Goal: Transaction & Acquisition: Register for event/course

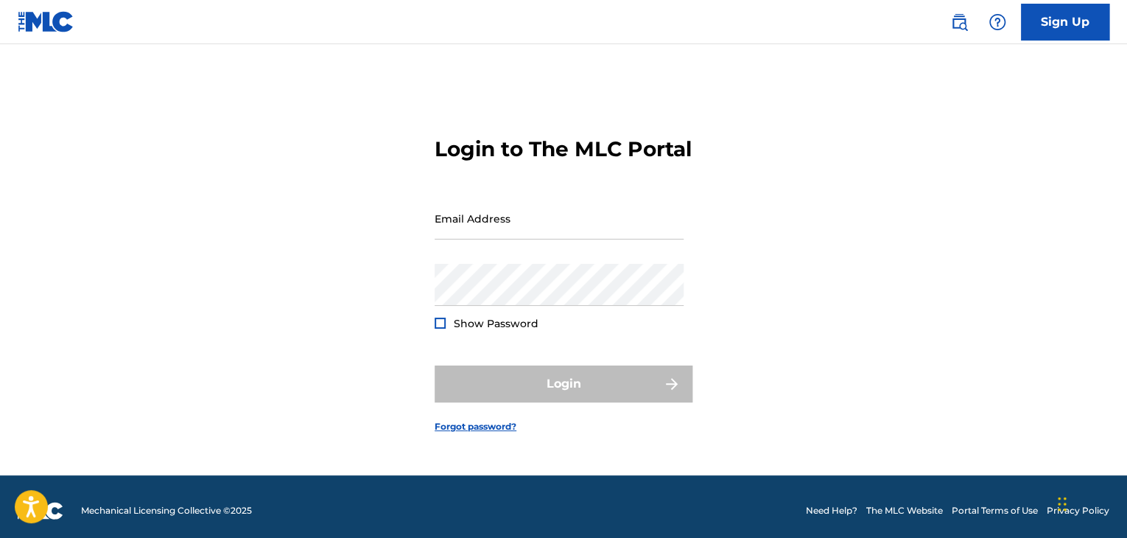
click at [1051, 1] on nav "Sign Up" at bounding box center [563, 22] width 1127 height 44
click at [1057, 19] on link "Sign Up" at bounding box center [1065, 22] width 88 height 37
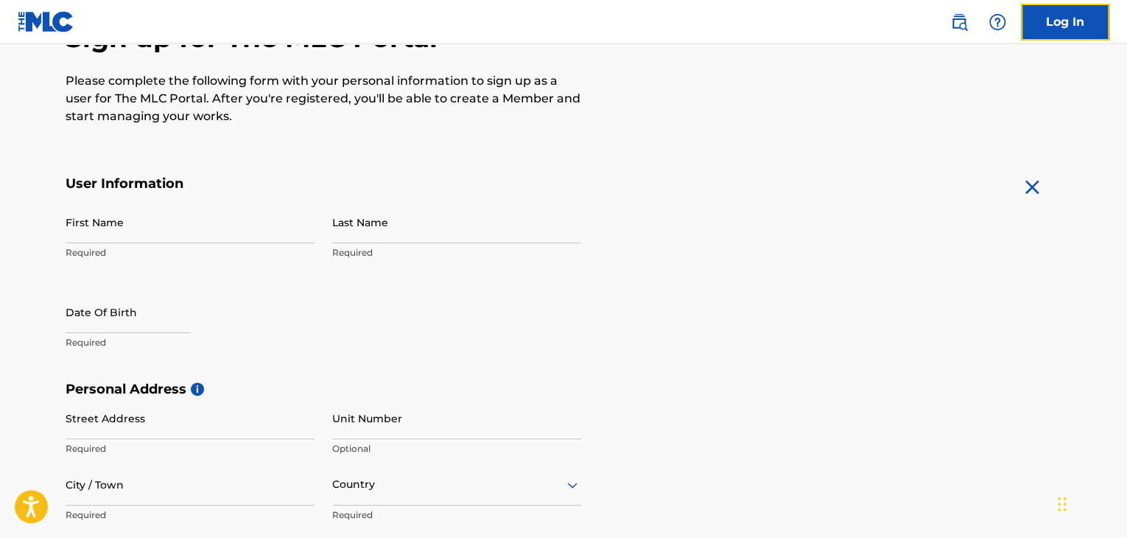
scroll to position [149, 0]
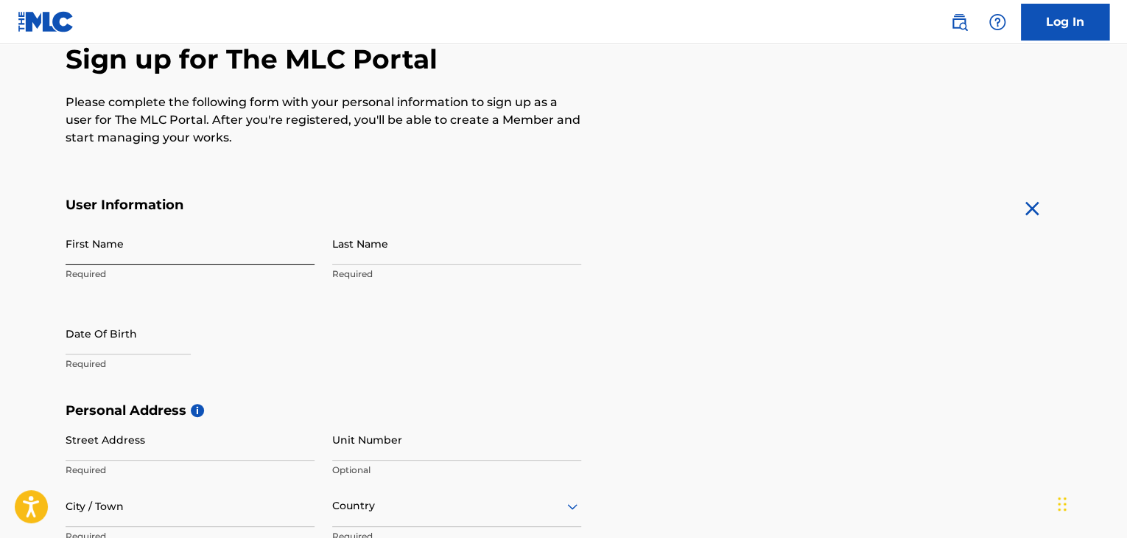
click at [133, 256] on input "First Name" at bounding box center [190, 243] width 249 height 42
type input "Rayan"
type input "[PERSON_NAME]"
type input "[STREET_ADDRESS]"
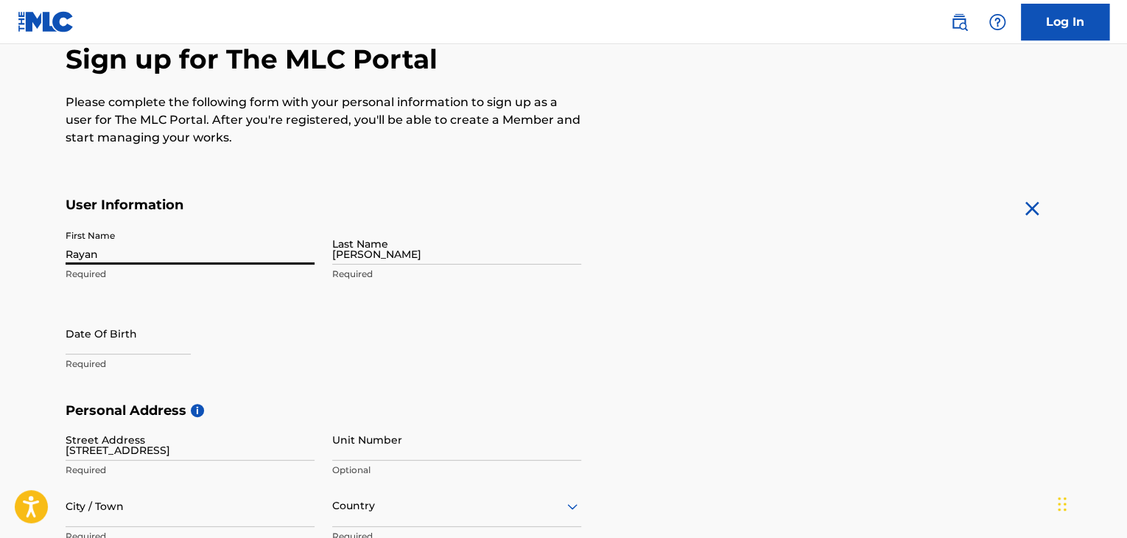
type input "[GEOGRAPHIC_DATA]"
type input "FL"
type input "32209"
type input "904"
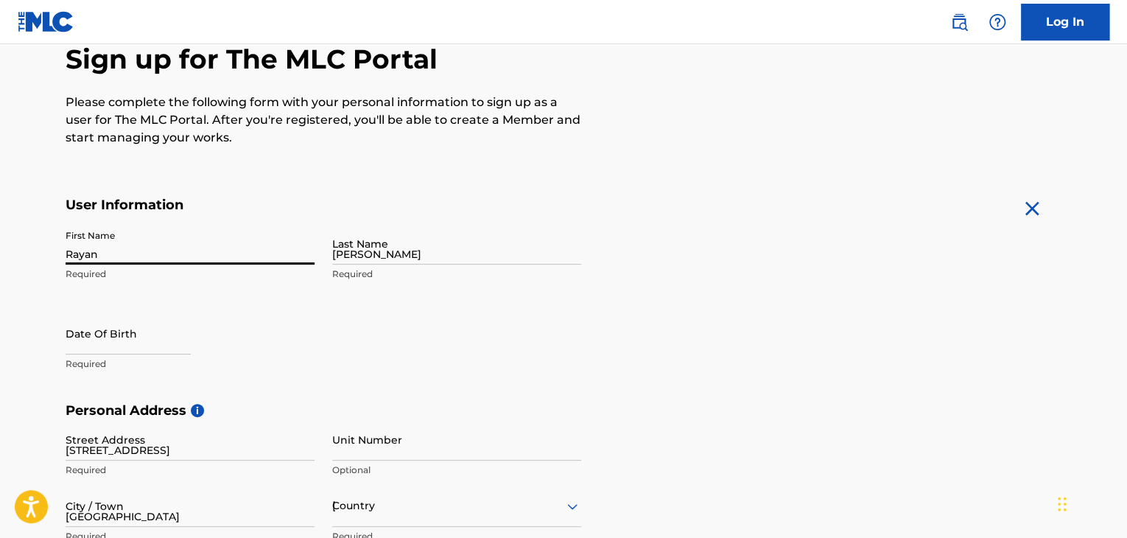
type input "5542732"
type input "[EMAIL_ADDRESS][DOMAIN_NAME]"
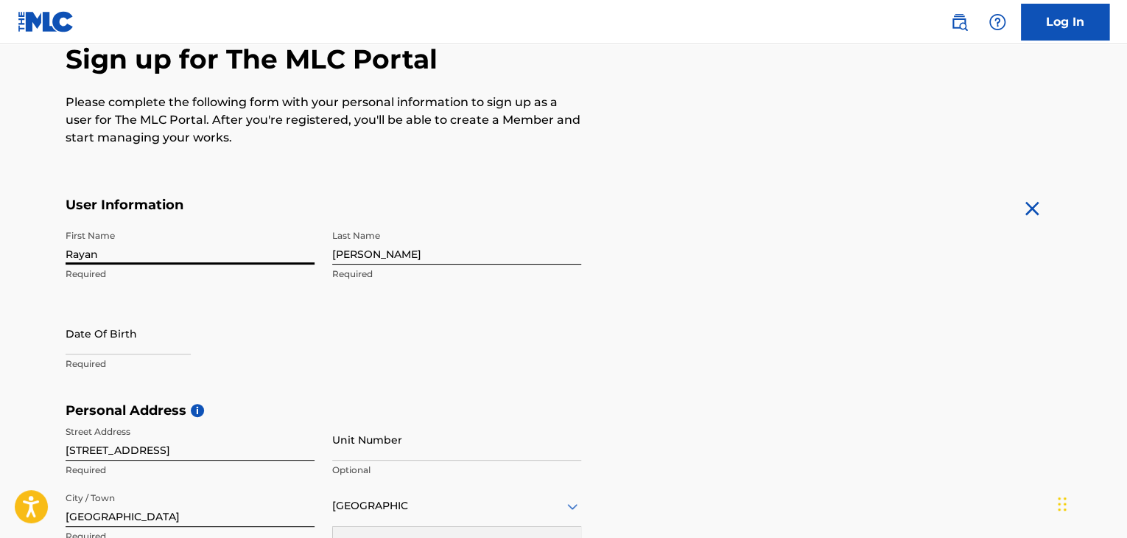
scroll to position [171, 0]
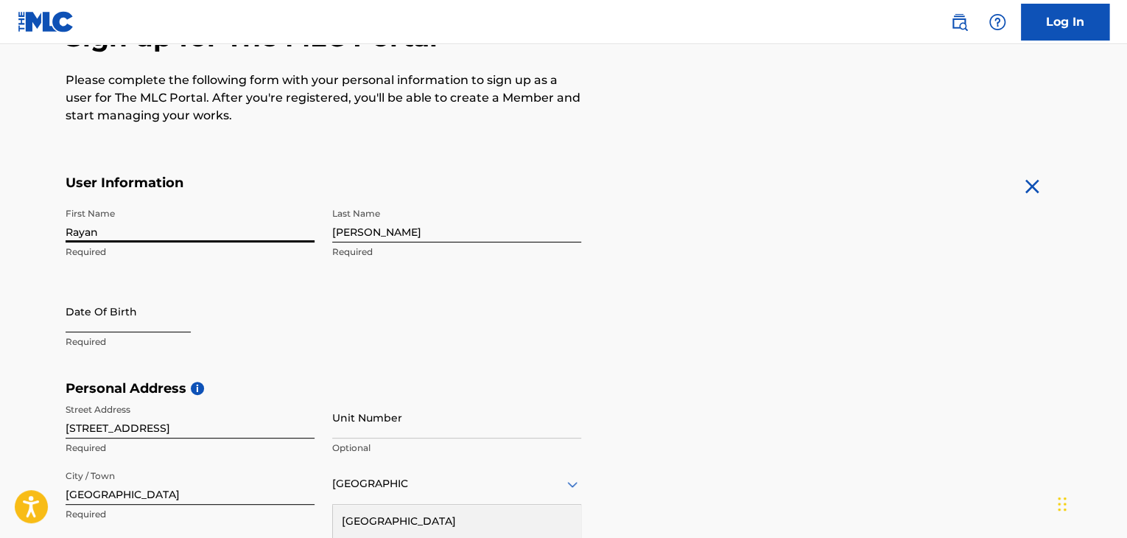
click at [169, 308] on input "text" at bounding box center [128, 311] width 125 height 42
select select "8"
select select "2025"
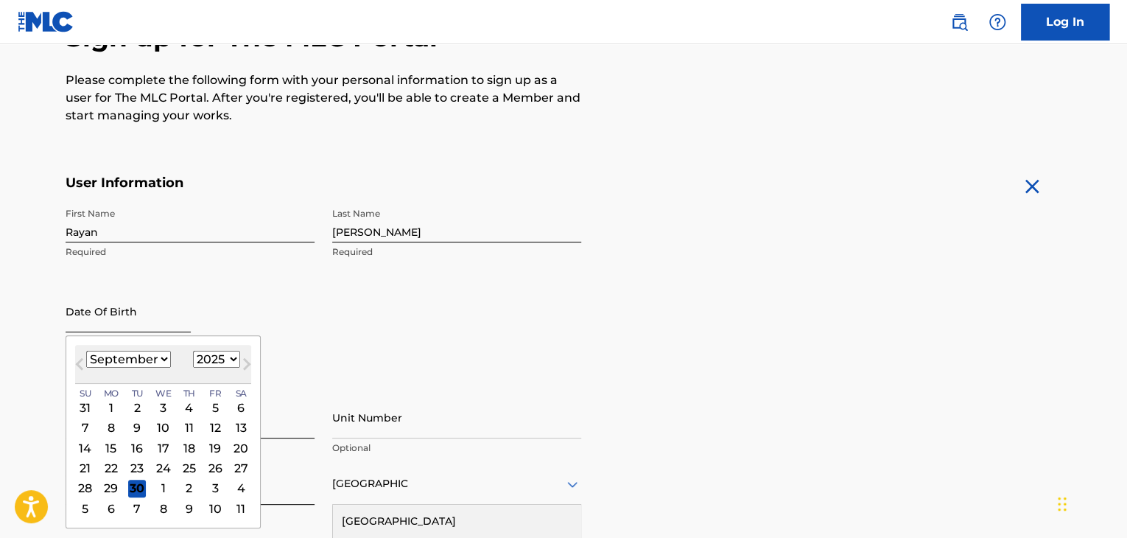
click at [169, 308] on input "text" at bounding box center [128, 311] width 125 height 42
type input "[DATE]"
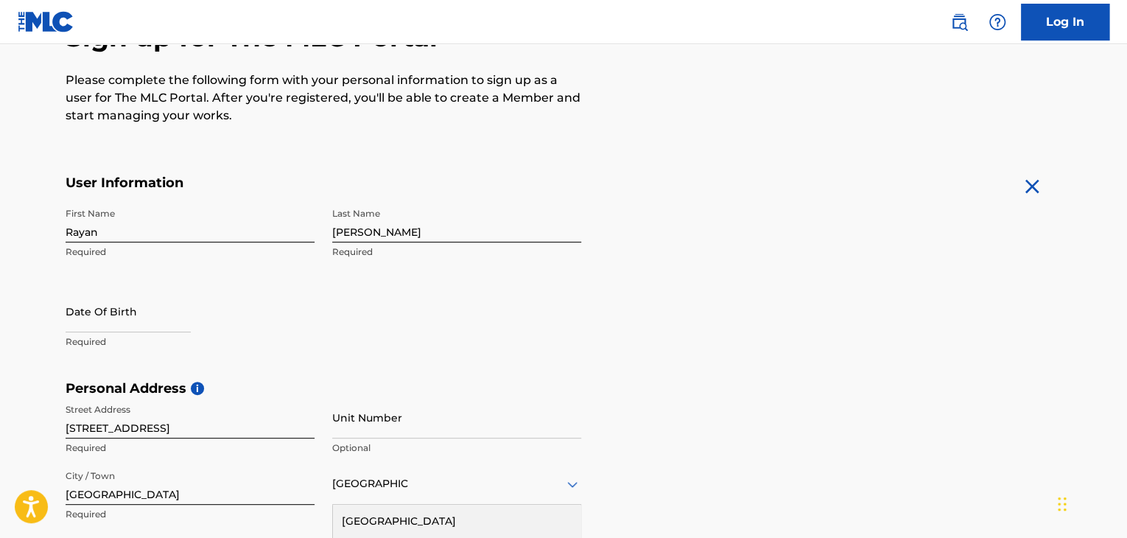
click at [404, 311] on div "First Name [PERSON_NAME] Required Last Name [PERSON_NAME] Required Date Of Birt…" at bounding box center [323, 290] width 515 height 180
click at [124, 328] on input "text" at bounding box center [128, 311] width 125 height 42
select select "8"
select select "2025"
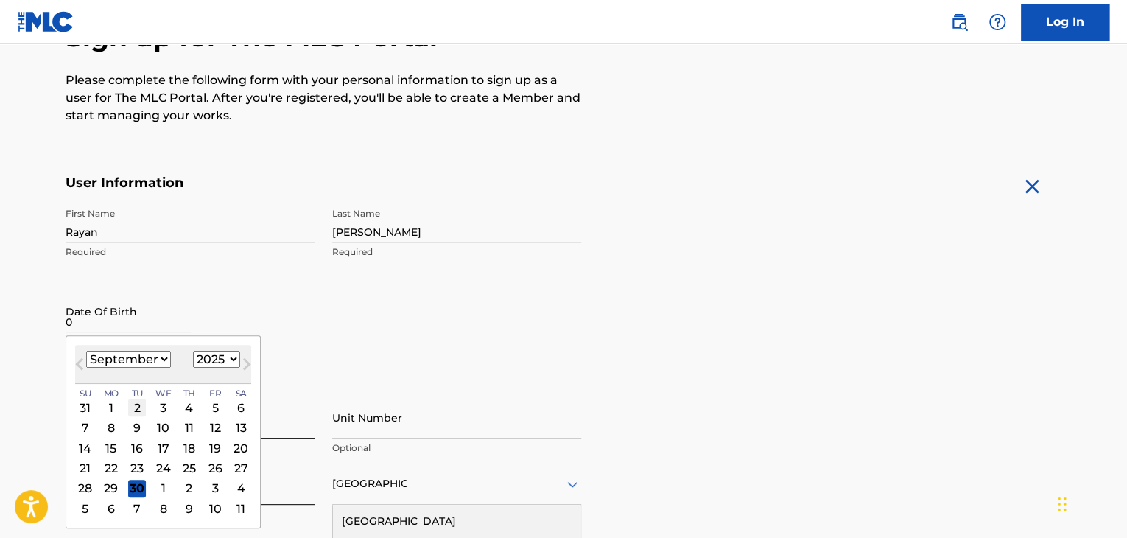
type input "0"
click at [131, 407] on div "2" at bounding box center [137, 407] width 18 height 18
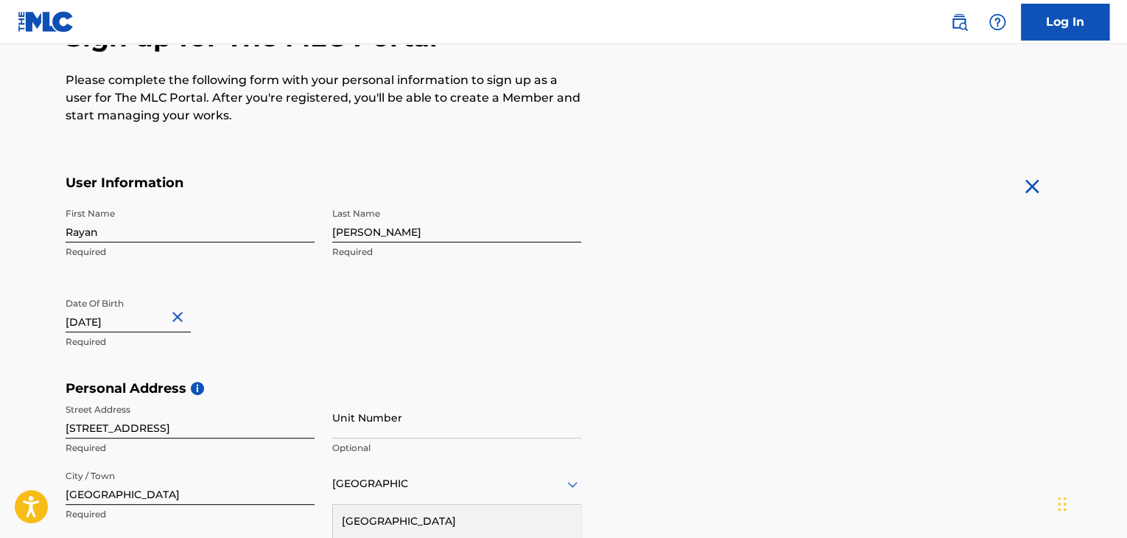
drag, startPoint x: 158, startPoint y: 328, endPoint x: 0, endPoint y: 317, distance: 158.7
click at [0, 317] on main "The MLC uses identity verification before a user is registered to comply with K…" at bounding box center [563, 391] width 1127 height 1037
type input "[DATE]"
click at [292, 396] on input "[STREET_ADDRESS]" at bounding box center [190, 417] width 249 height 42
click at [445, 342] on div "First Name [PERSON_NAME] Required Last Name [PERSON_NAME] Required Date Of Birt…" at bounding box center [323, 290] width 515 height 180
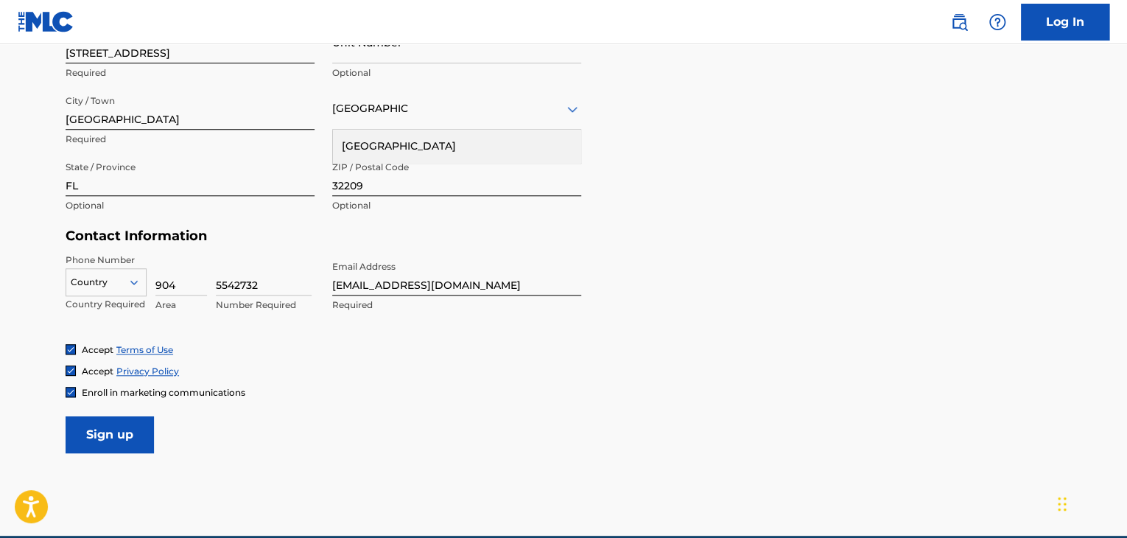
scroll to position [551, 0]
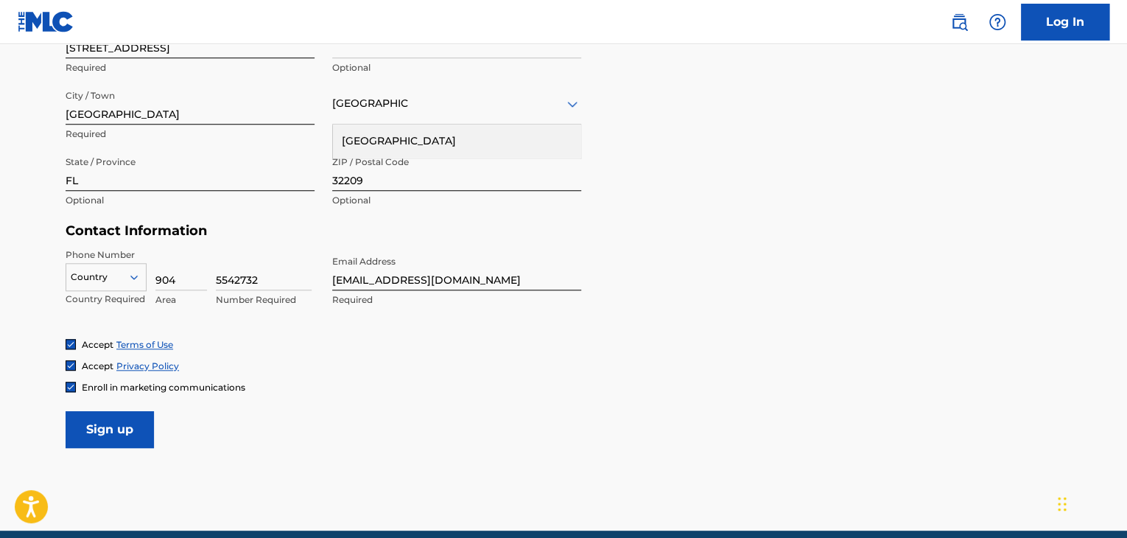
click at [103, 275] on div at bounding box center [106, 277] width 80 height 16
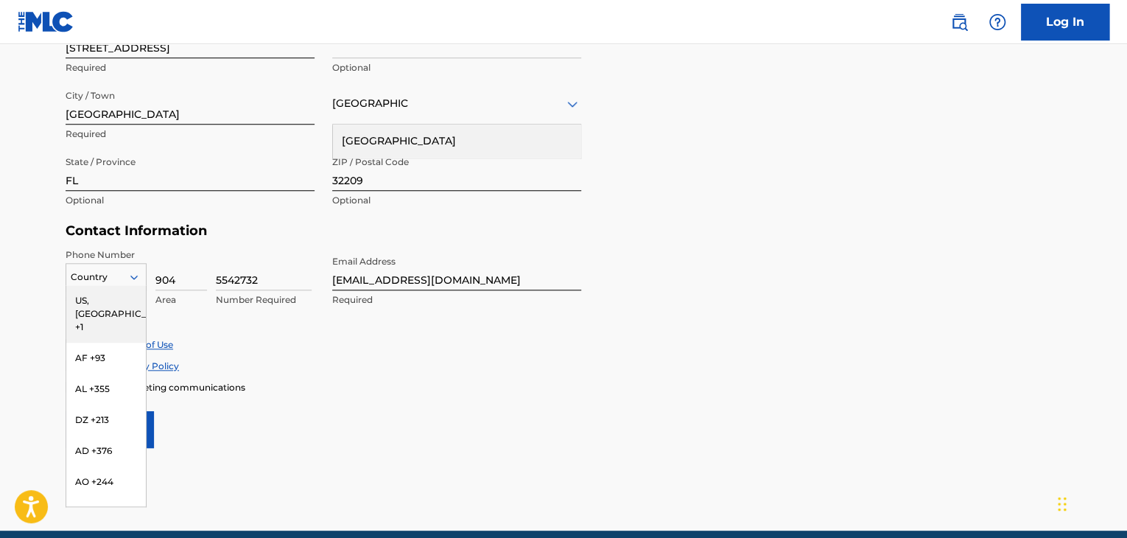
click at [116, 300] on div "US, [GEOGRAPHIC_DATA] +1" at bounding box center [106, 313] width 80 height 57
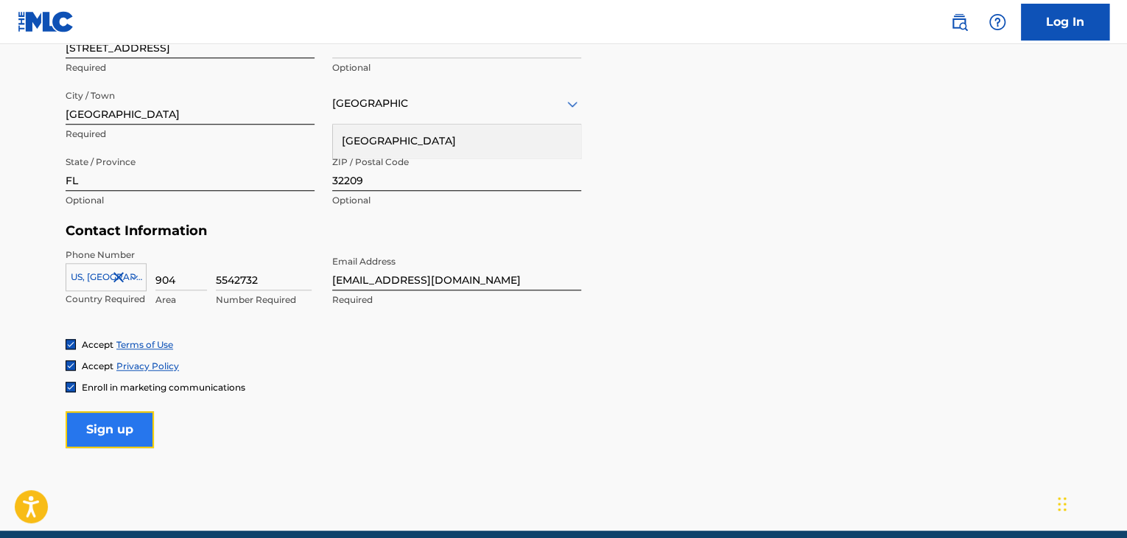
click at [116, 427] on input "Sign up" at bounding box center [110, 429] width 88 height 37
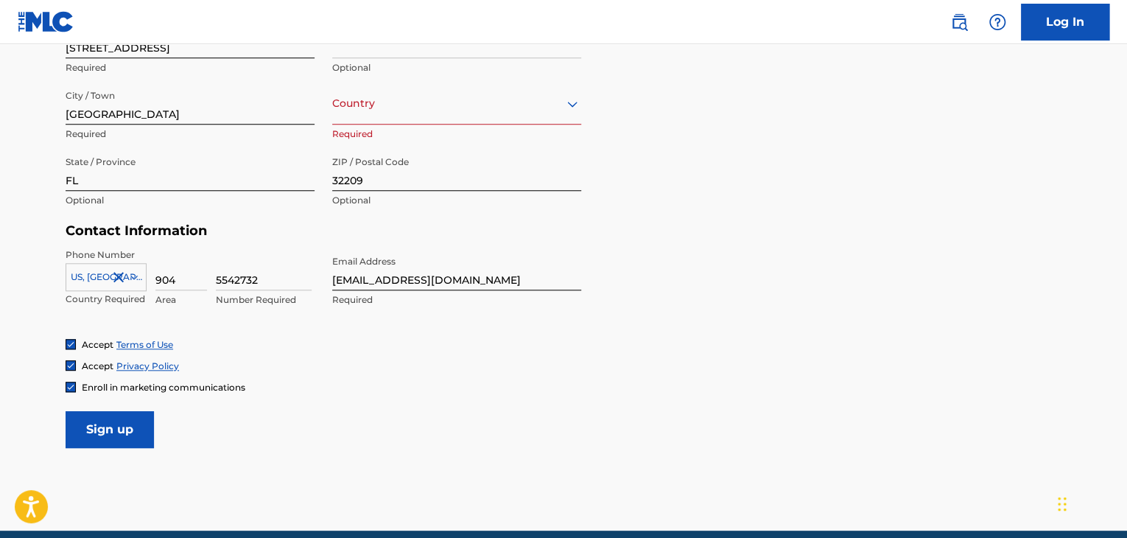
click at [441, 96] on div at bounding box center [456, 103] width 249 height 18
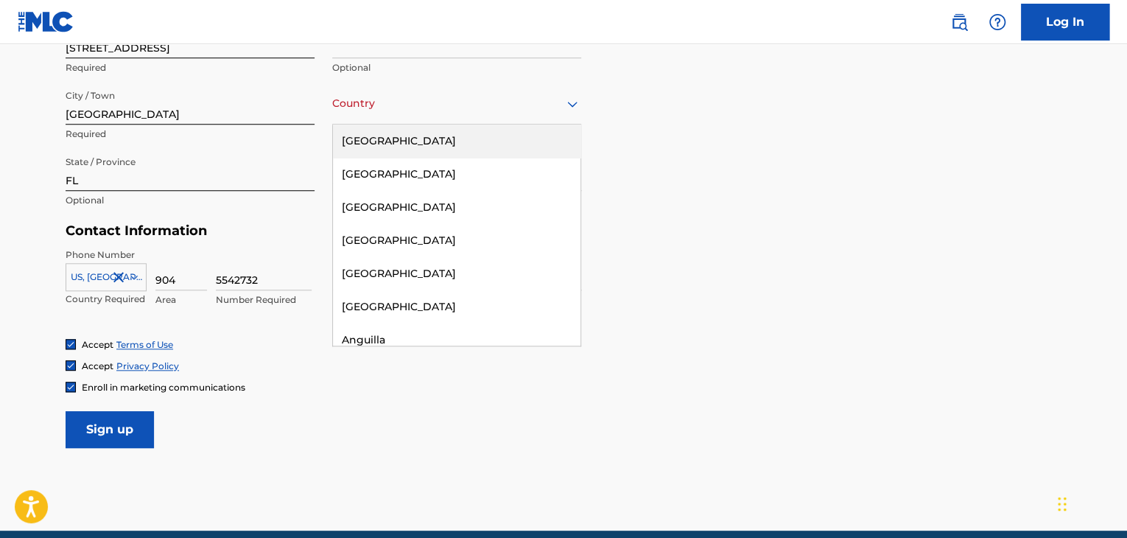
click at [412, 148] on div "[GEOGRAPHIC_DATA]" at bounding box center [456, 140] width 247 height 33
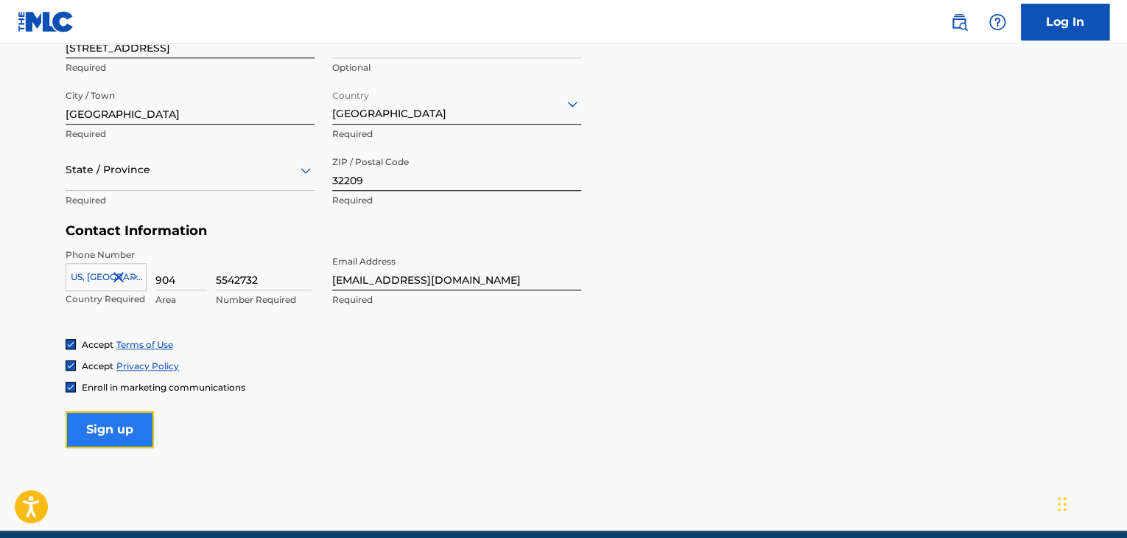
click at [141, 426] on input "Sign up" at bounding box center [110, 429] width 88 height 37
click at [219, 198] on p "Required" at bounding box center [190, 200] width 249 height 13
click at [186, 186] on div "State / Province" at bounding box center [190, 170] width 249 height 42
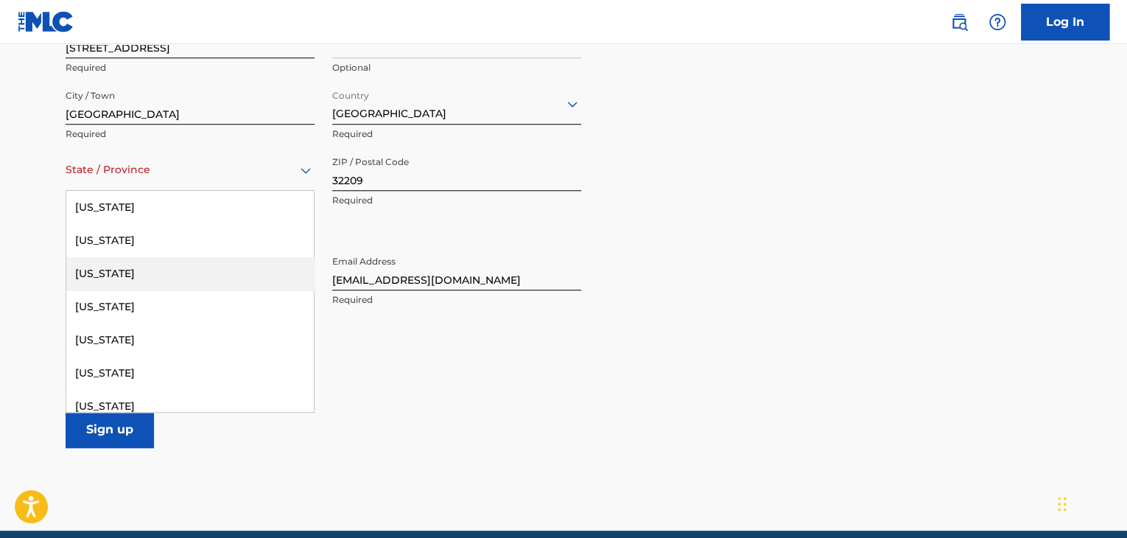
type input "f"
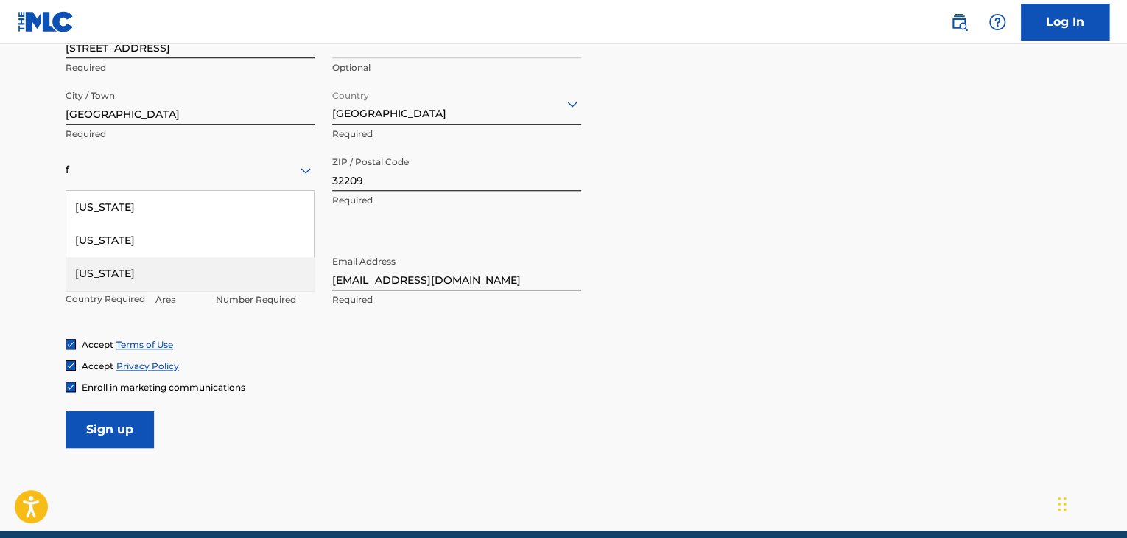
click at [168, 278] on div "[US_STATE]" at bounding box center [189, 273] width 247 height 33
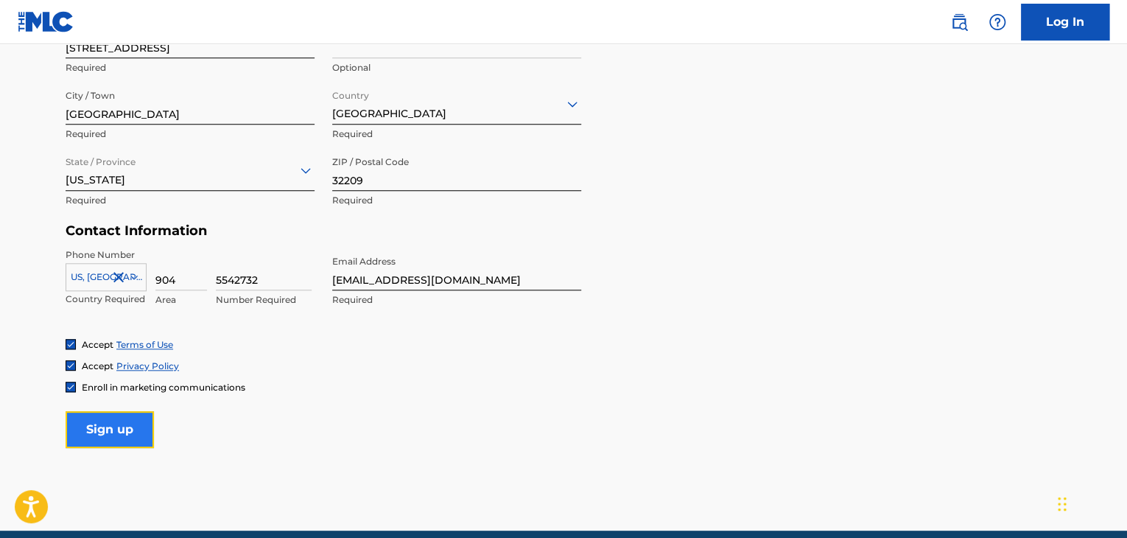
click at [138, 437] on input "Sign up" at bounding box center [110, 429] width 88 height 37
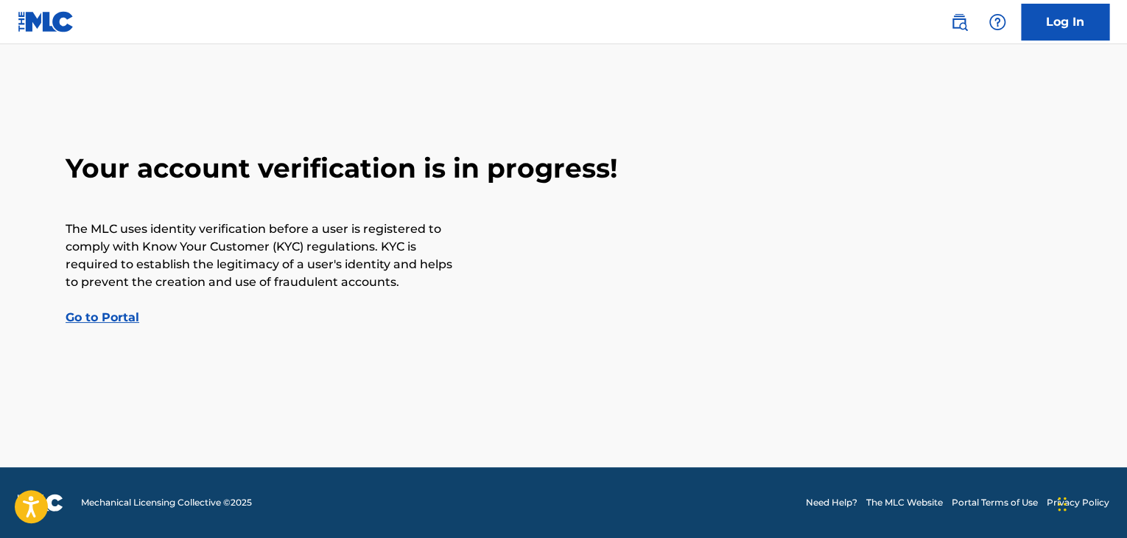
click at [446, 365] on main "Your account verification is in progress! The MLC uses identity verification be…" at bounding box center [563, 255] width 1127 height 423
click at [1049, 29] on link "Log In" at bounding box center [1065, 22] width 88 height 37
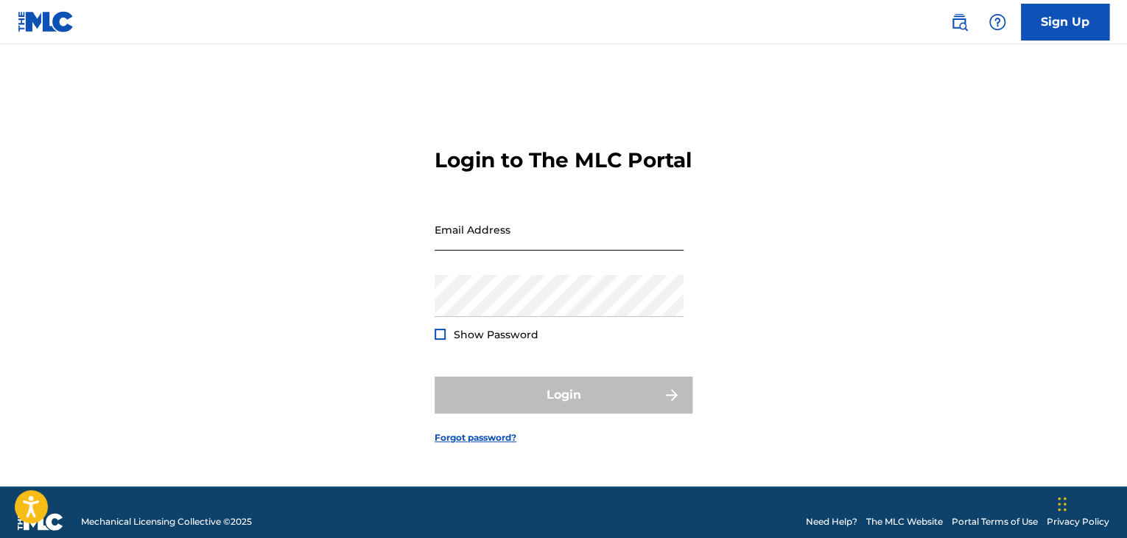
click at [536, 238] on input "Email Address" at bounding box center [558, 229] width 249 height 42
type input "[EMAIL_ADDRESS][DOMAIN_NAME]"
click at [507, 341] on span "Show Password" at bounding box center [496, 334] width 85 height 13
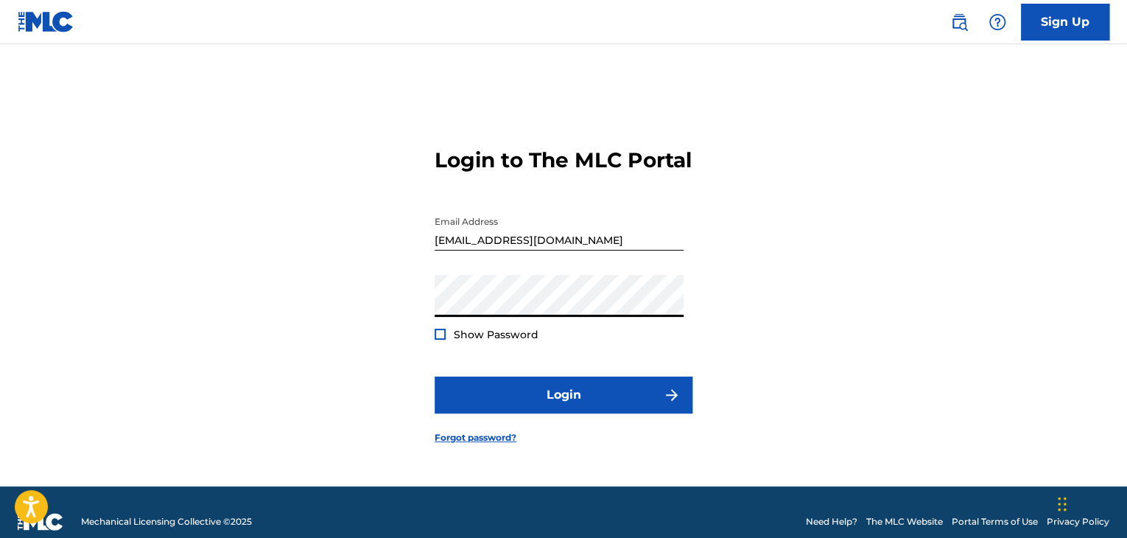
click at [434, 376] on button "Login" at bounding box center [563, 394] width 258 height 37
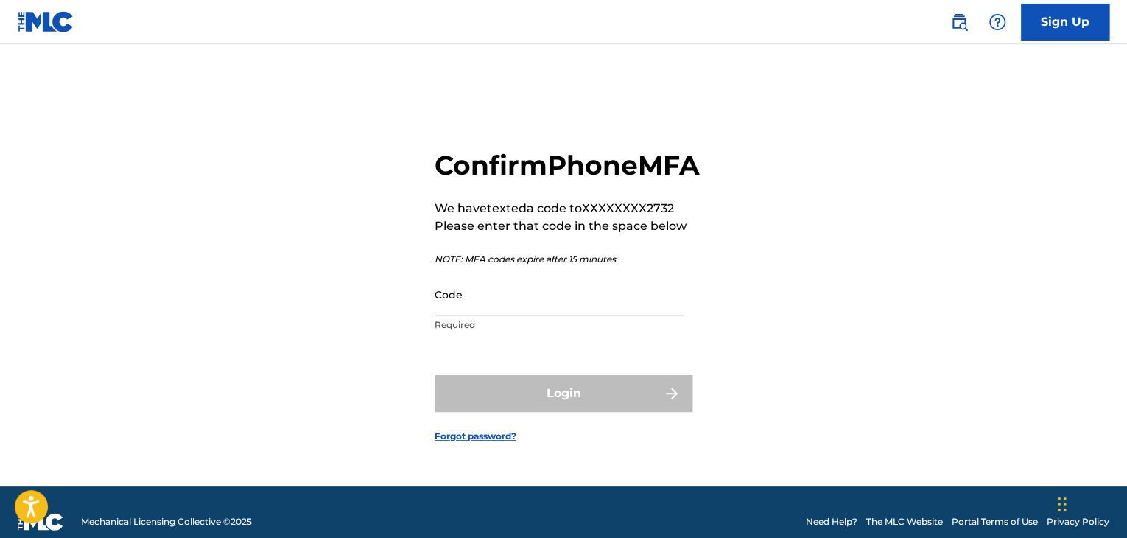
drag, startPoint x: 433, startPoint y: 286, endPoint x: 481, endPoint y: 323, distance: 59.9
click at [481, 315] on input "Code" at bounding box center [558, 294] width 249 height 42
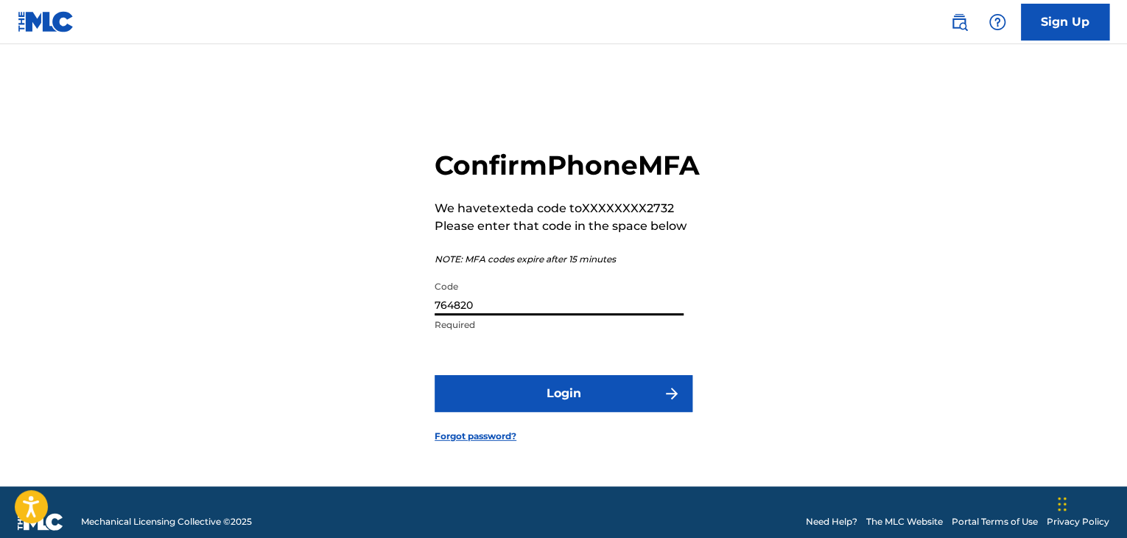
type input "764820"
click at [434, 375] on button "Login" at bounding box center [563, 393] width 258 height 37
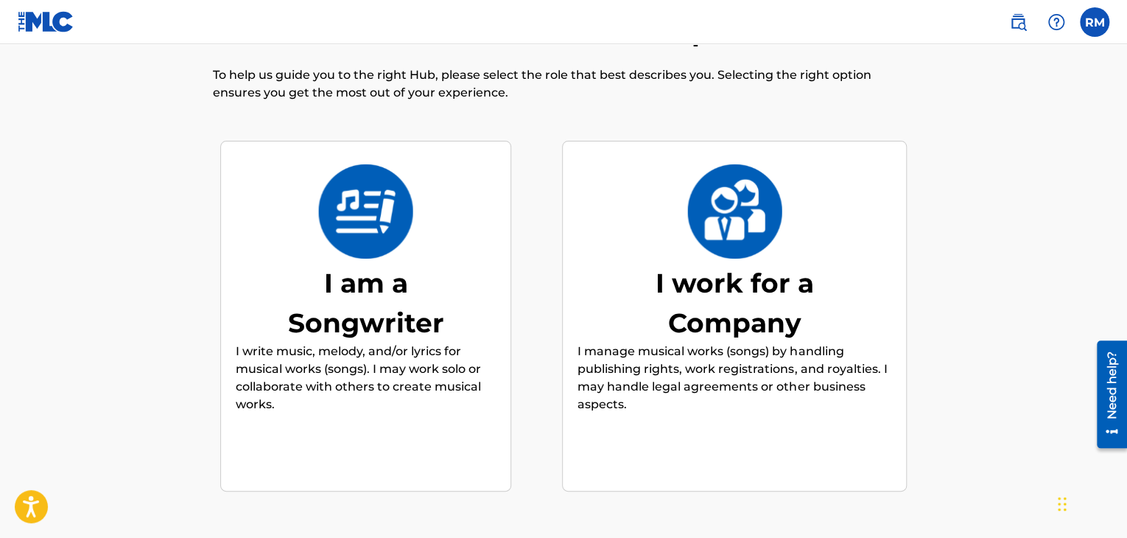
click at [423, 245] on div "I am a Songwriter I write music, melody, and/or lyrics for musical works (songs…" at bounding box center [366, 316] width 260 height 283
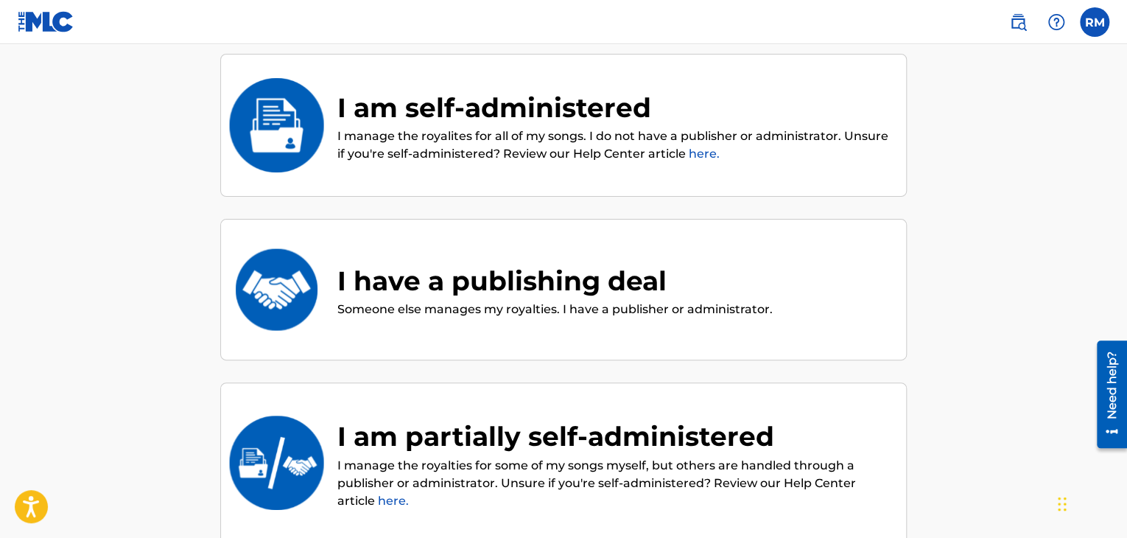
scroll to position [112, 0]
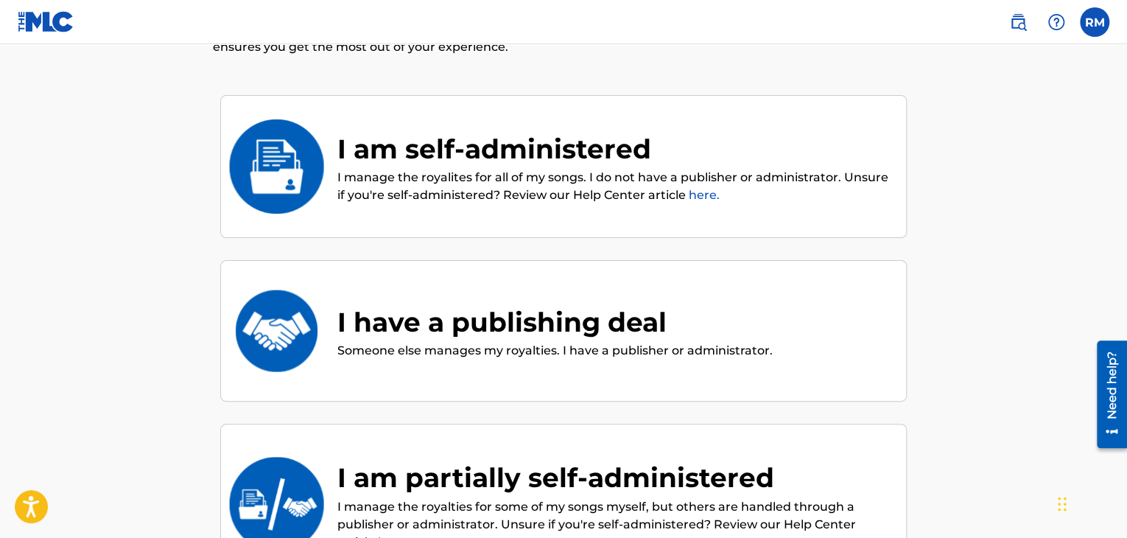
click at [645, 205] on div "I am self-administered I manage the royalites for all of my songs. I do not hav…" at bounding box center [563, 167] width 686 height 144
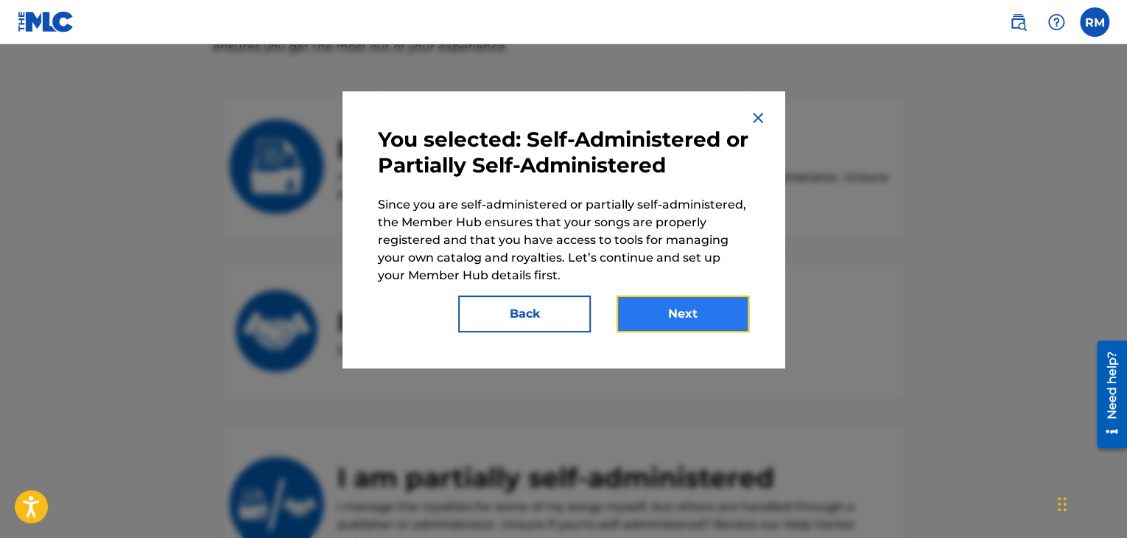
click at [704, 317] on button "Next" at bounding box center [682, 313] width 133 height 37
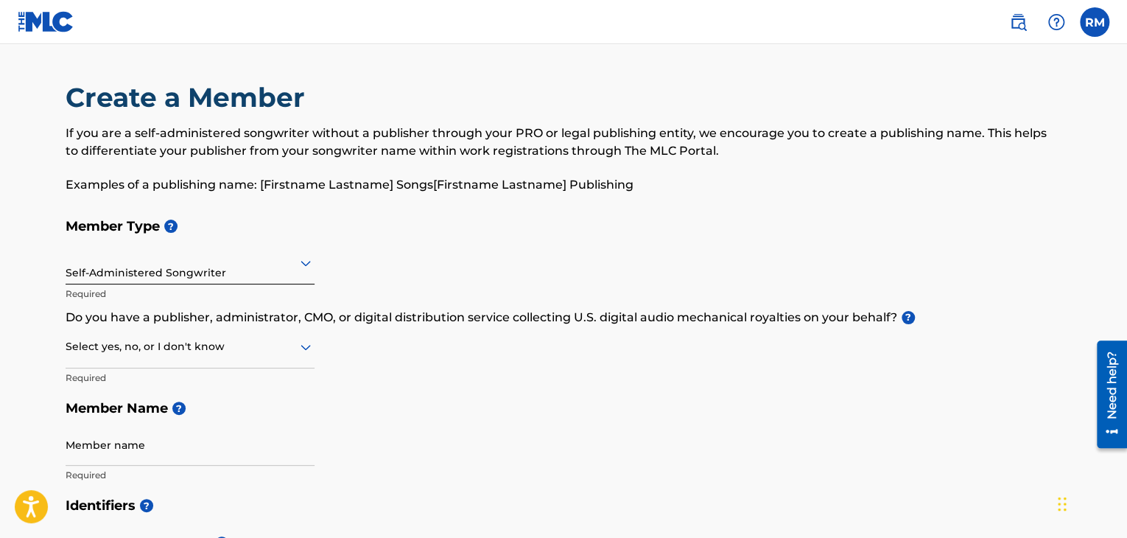
click at [191, 268] on div at bounding box center [190, 262] width 249 height 18
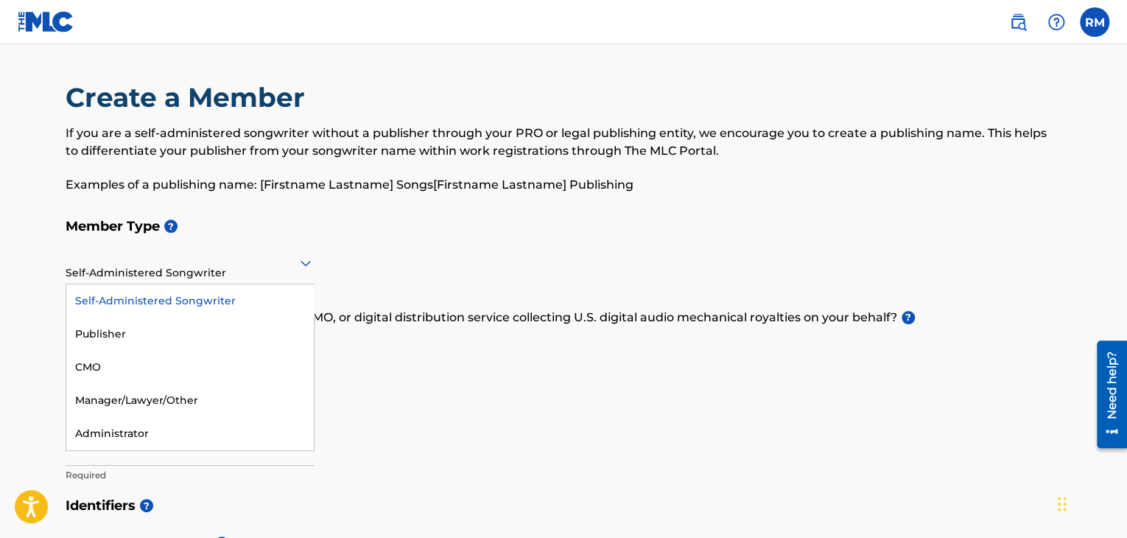
click at [191, 268] on div at bounding box center [190, 262] width 249 height 18
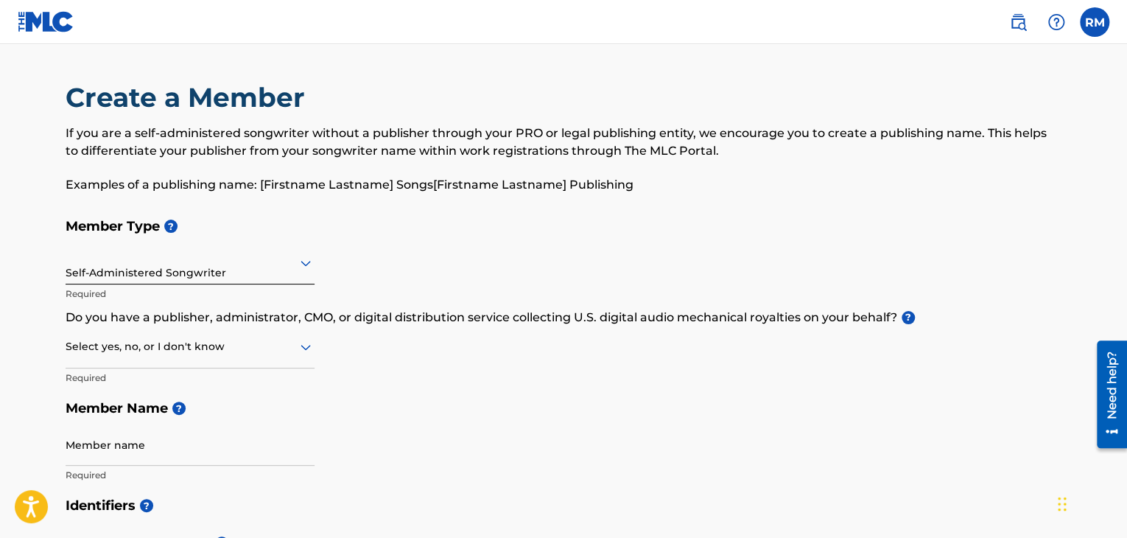
click at [211, 349] on div at bounding box center [190, 346] width 249 height 18
click at [171, 412] on div "No" at bounding box center [189, 417] width 247 height 33
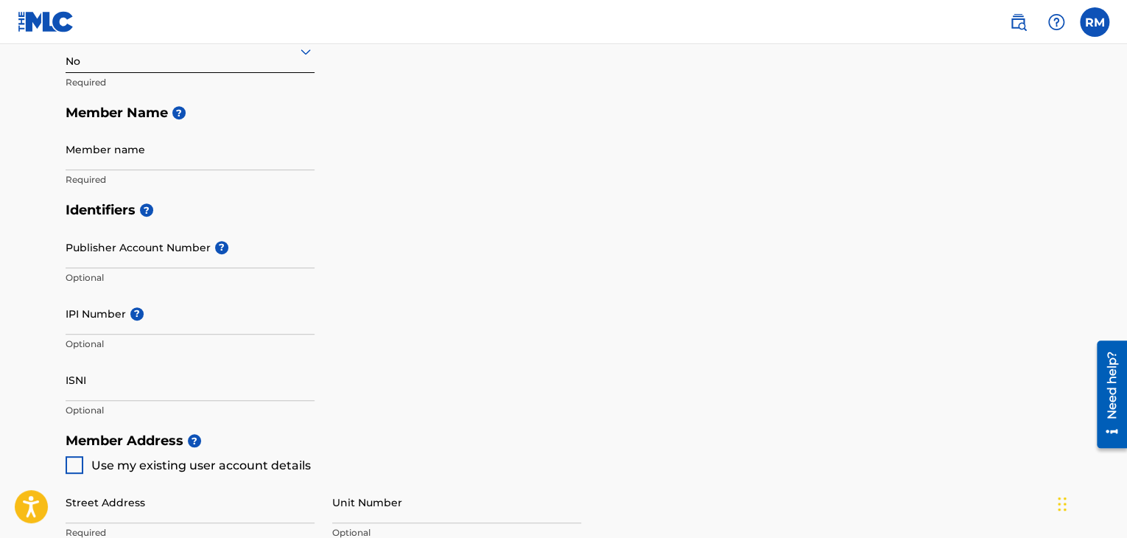
scroll to position [337, 0]
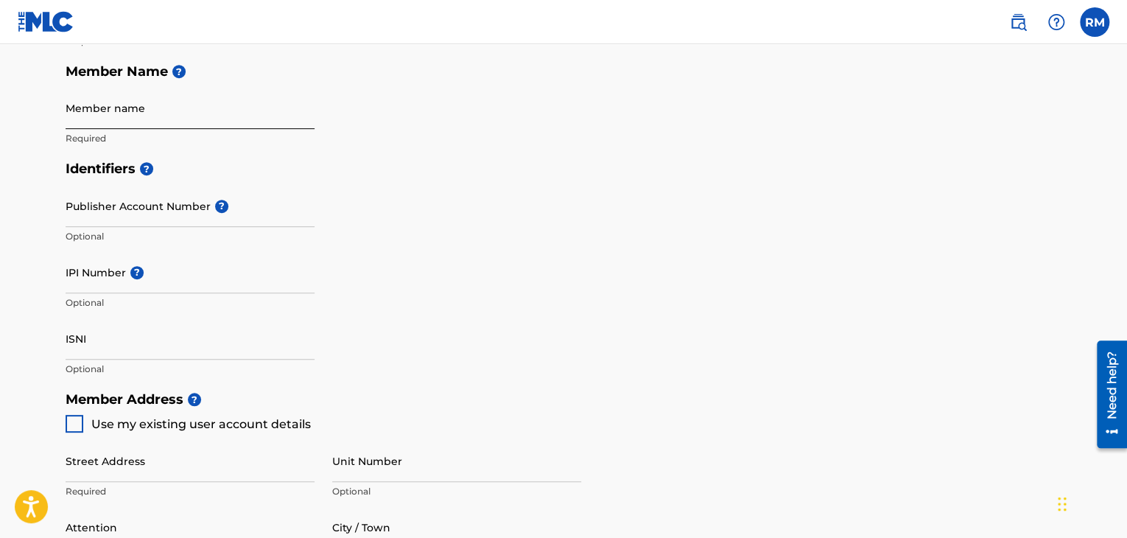
click at [268, 116] on input "Member name" at bounding box center [190, 108] width 249 height 42
type input "[PERSON_NAME]"
type input "[STREET_ADDRESS]"
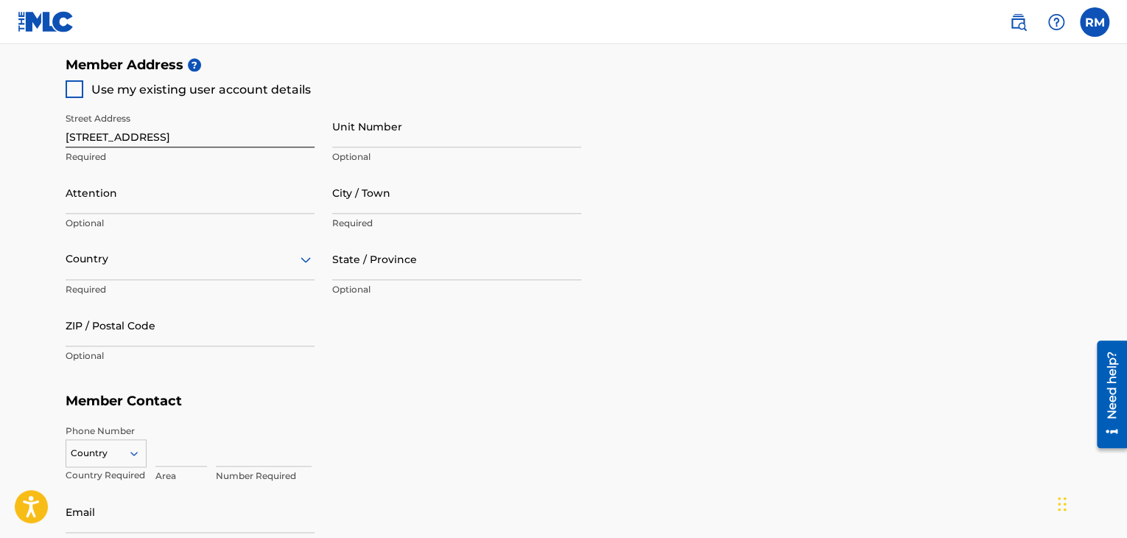
scroll to position [674, 0]
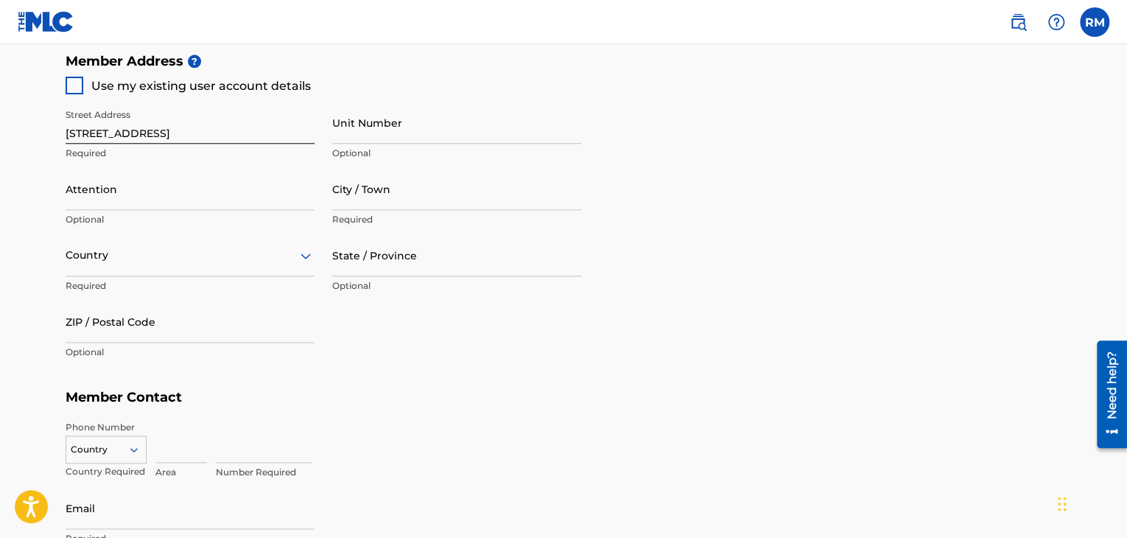
click at [271, 98] on div "Street Address [STREET_ADDRESS] Required Unit Number Optional Attention Optiona…" at bounding box center [323, 234] width 515 height 280
click at [236, 83] on span "Use my existing user account details" at bounding box center [200, 86] width 219 height 14
type input "[GEOGRAPHIC_DATA]"
type input "32209"
type input "904"
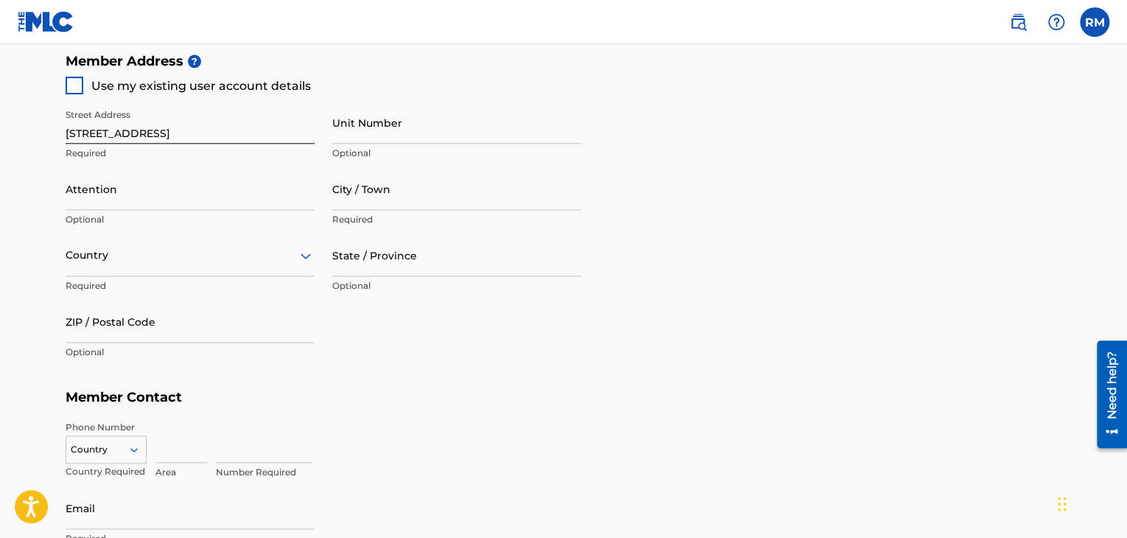
type input "5542732"
type input "[EMAIL_ADDRESS][DOMAIN_NAME]"
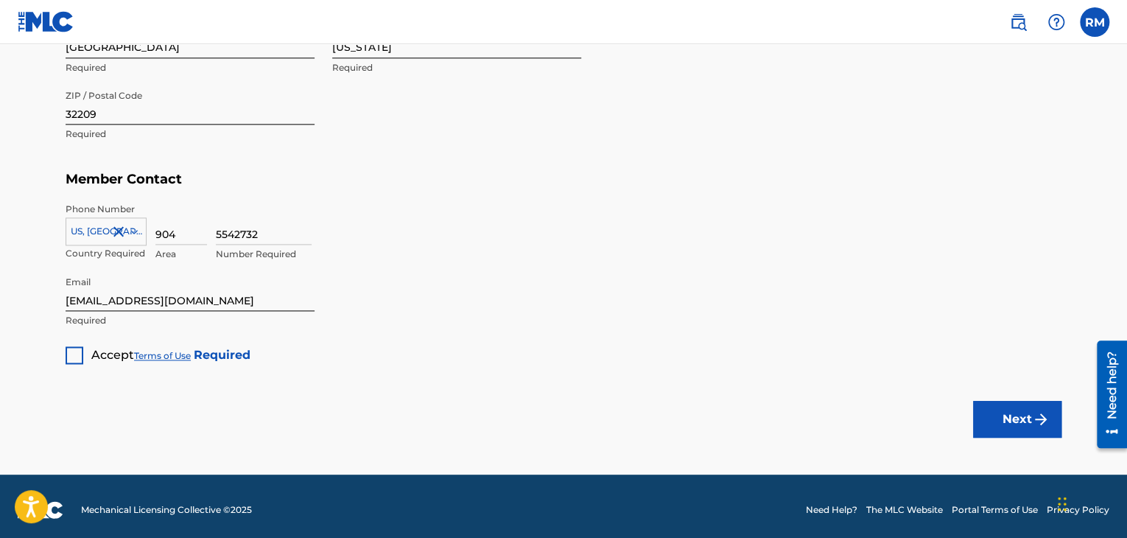
scroll to position [899, 0]
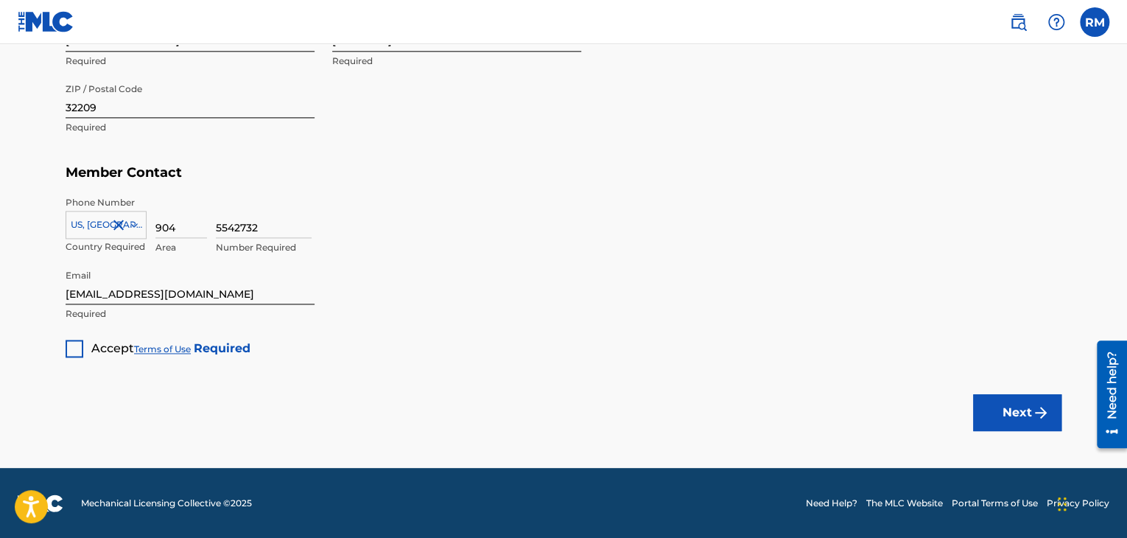
click at [77, 342] on div at bounding box center [75, 348] width 18 height 18
click at [1046, 404] on img "submit" at bounding box center [1041, 413] width 18 height 18
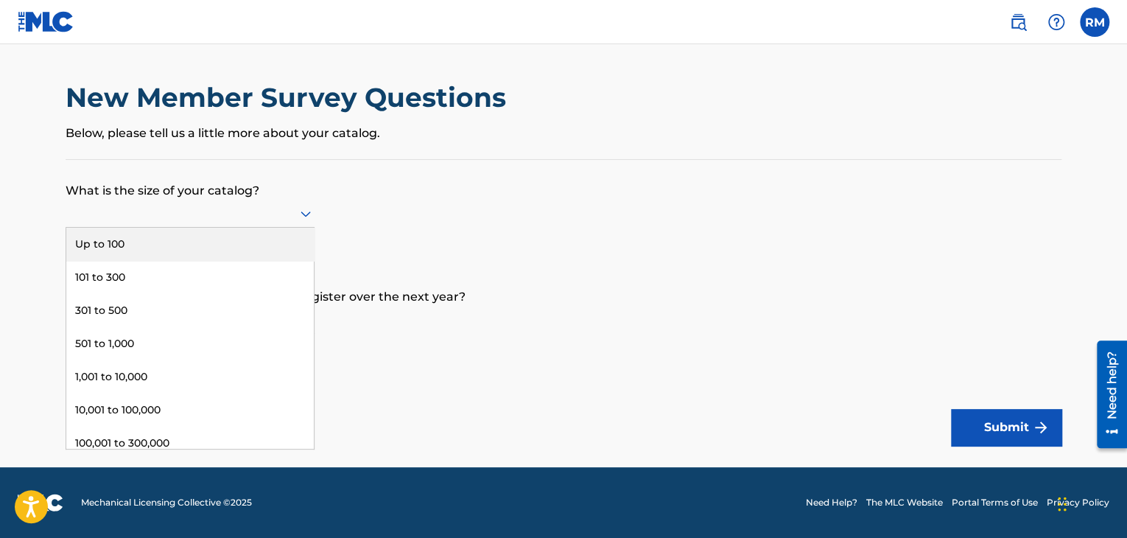
click at [295, 220] on div at bounding box center [190, 213] width 249 height 18
click at [289, 239] on div "Up to 100" at bounding box center [189, 244] width 247 height 33
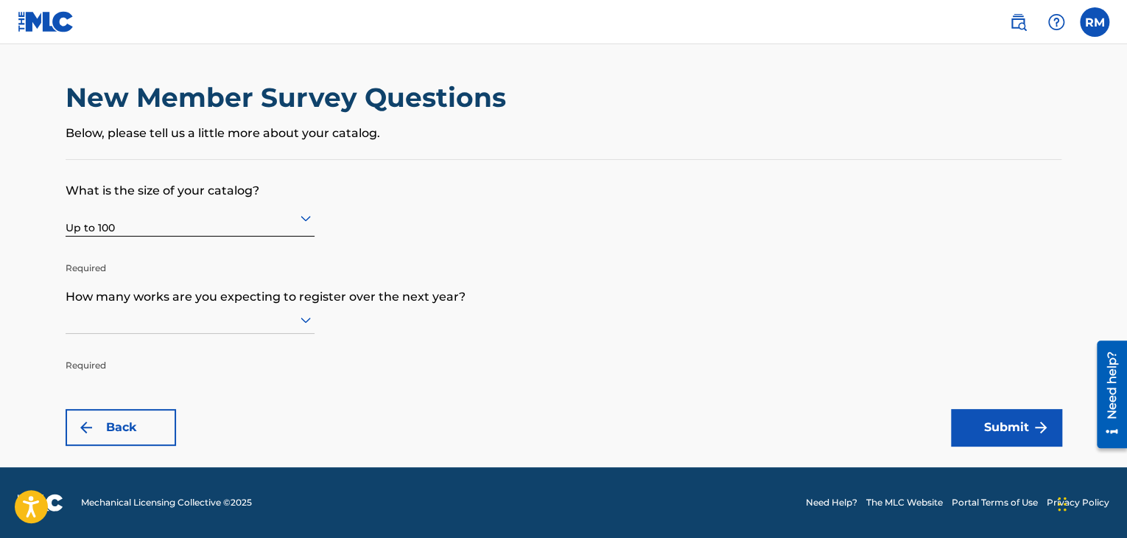
click at [191, 141] on p "Below, please tell us a little more about your catalog." at bounding box center [564, 133] width 996 height 18
click at [185, 155] on div "New Member Survey Questions Below, please tell us a little more about your cata…" at bounding box center [564, 120] width 996 height 78
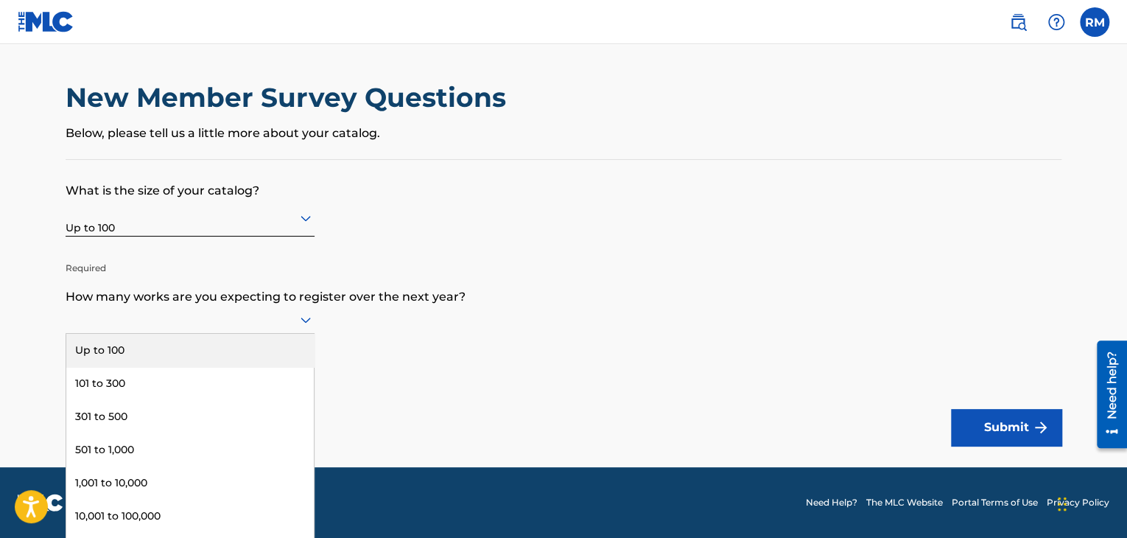
click at [124, 328] on div at bounding box center [190, 320] width 249 height 28
click at [124, 362] on div "Up to 100" at bounding box center [189, 350] width 247 height 33
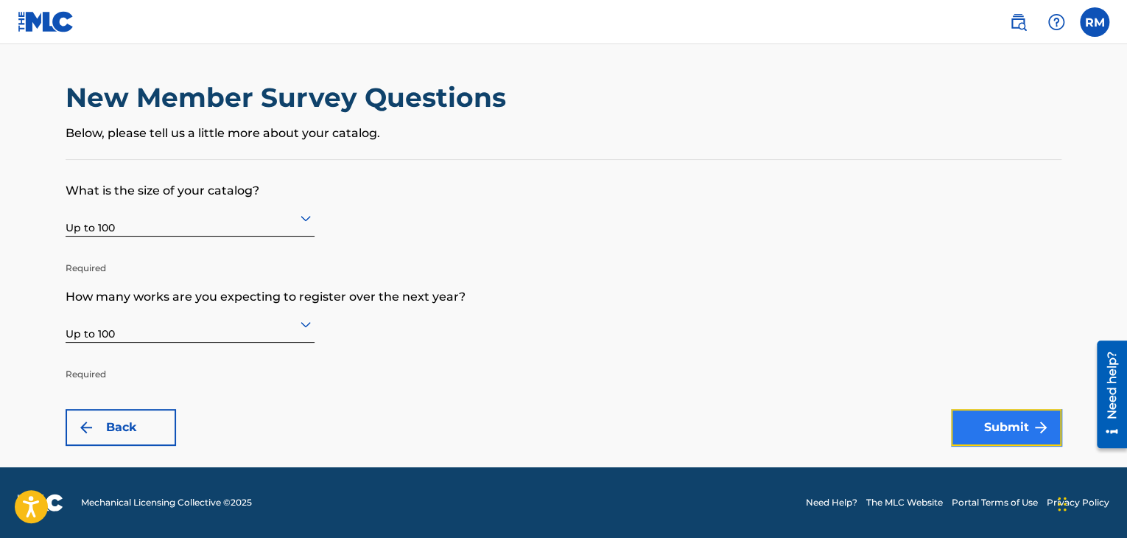
click at [1020, 423] on button "Submit" at bounding box center [1006, 427] width 110 height 37
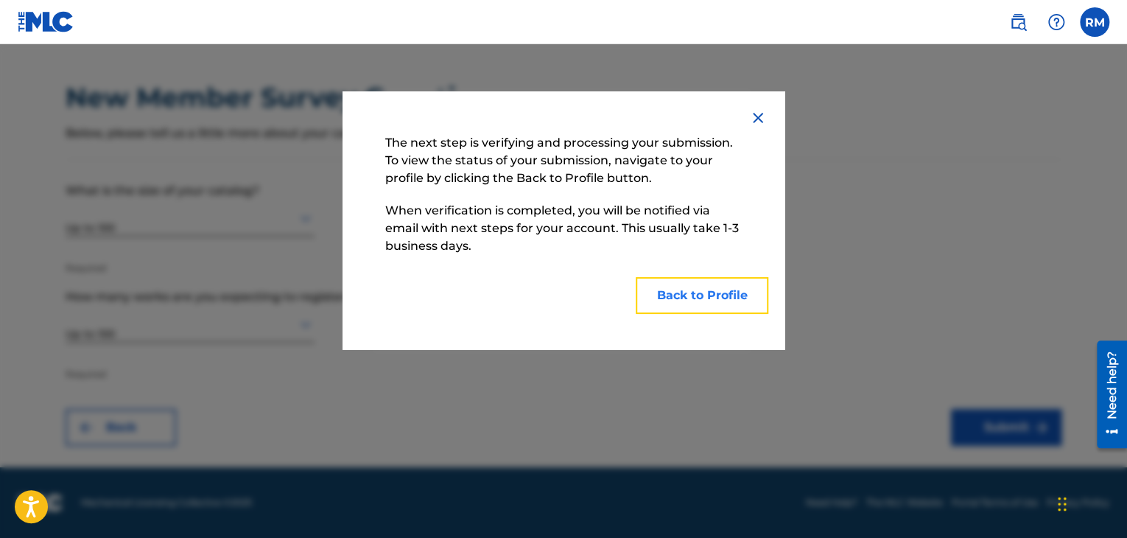
click at [688, 301] on button "Back to Profile" at bounding box center [701, 295] width 133 height 37
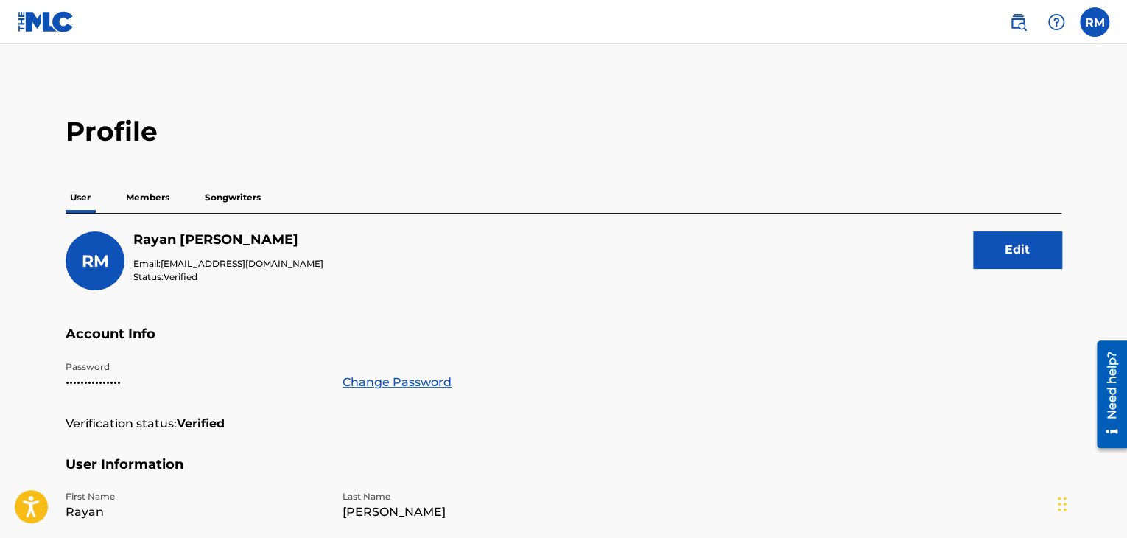
click at [708, 297] on div "[PERSON_NAME] [PERSON_NAME] Email: [EMAIL_ADDRESS][DOMAIN_NAME] Status: Verifie…" at bounding box center [564, 278] width 996 height 94
click at [54, 23] on img at bounding box center [46, 21] width 57 height 21
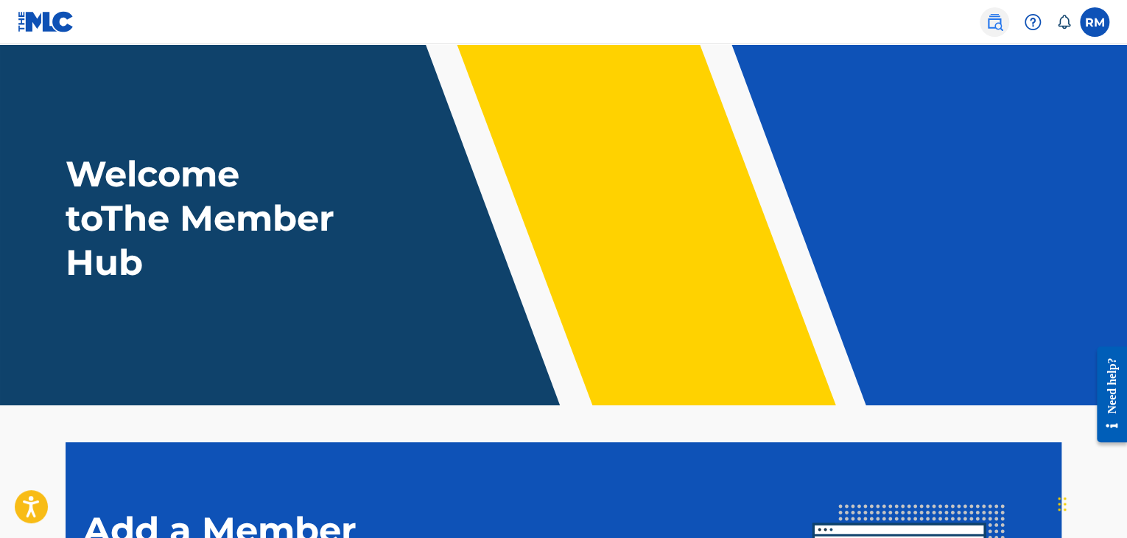
click at [993, 21] on img at bounding box center [994, 22] width 18 height 18
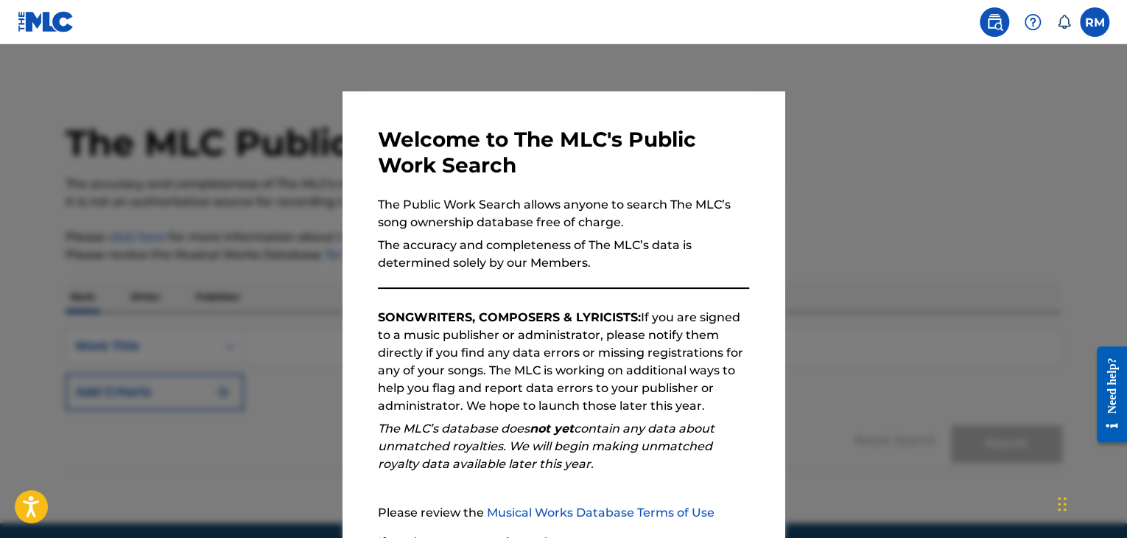
click at [820, 214] on div at bounding box center [563, 313] width 1127 height 538
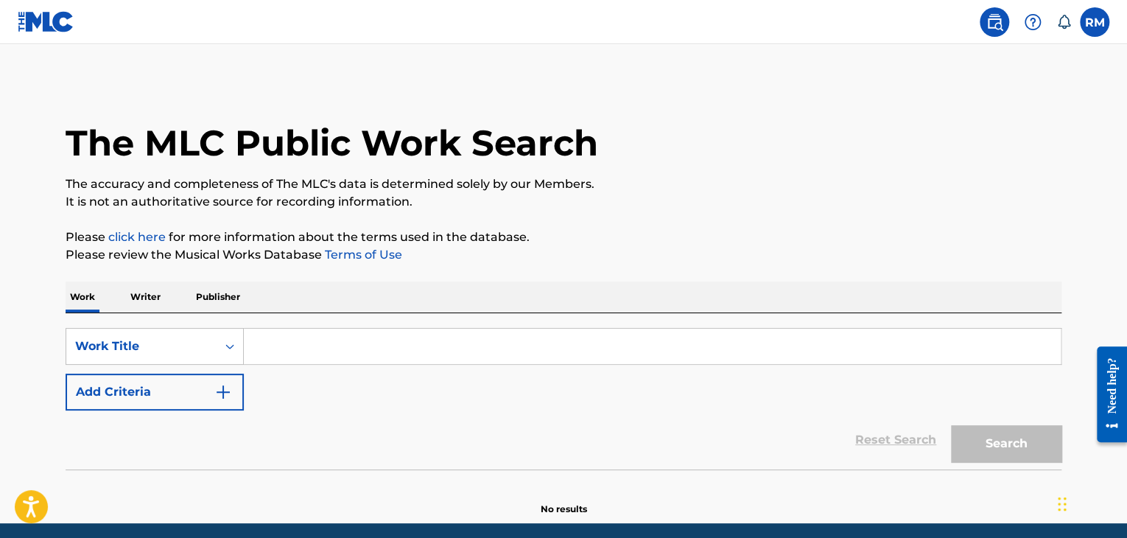
click at [283, 334] on input "Search Form" at bounding box center [652, 345] width 817 height 35
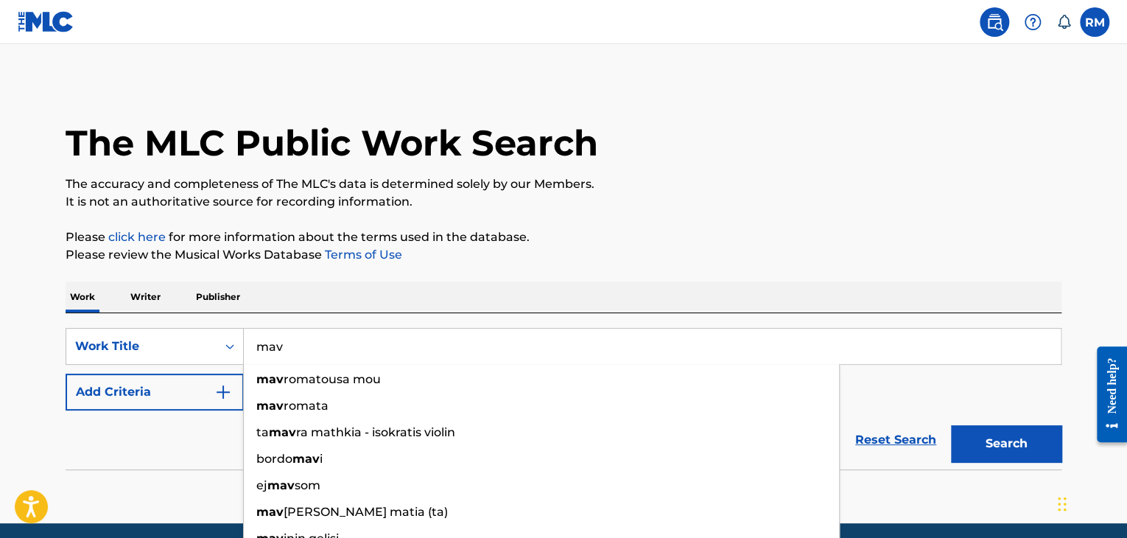
click at [951, 425] on button "Search" at bounding box center [1006, 443] width 110 height 37
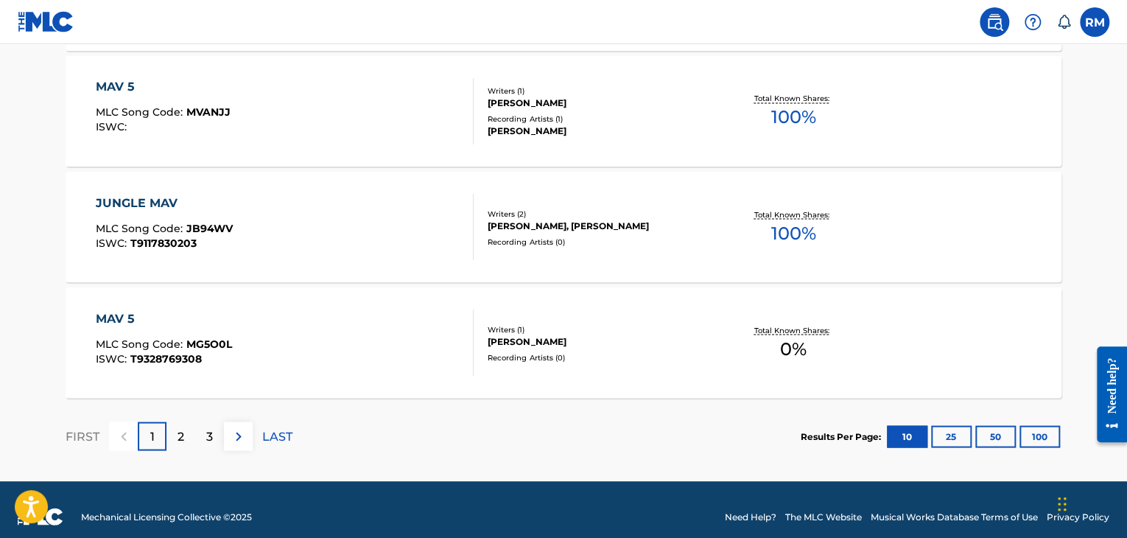
scroll to position [1265, 0]
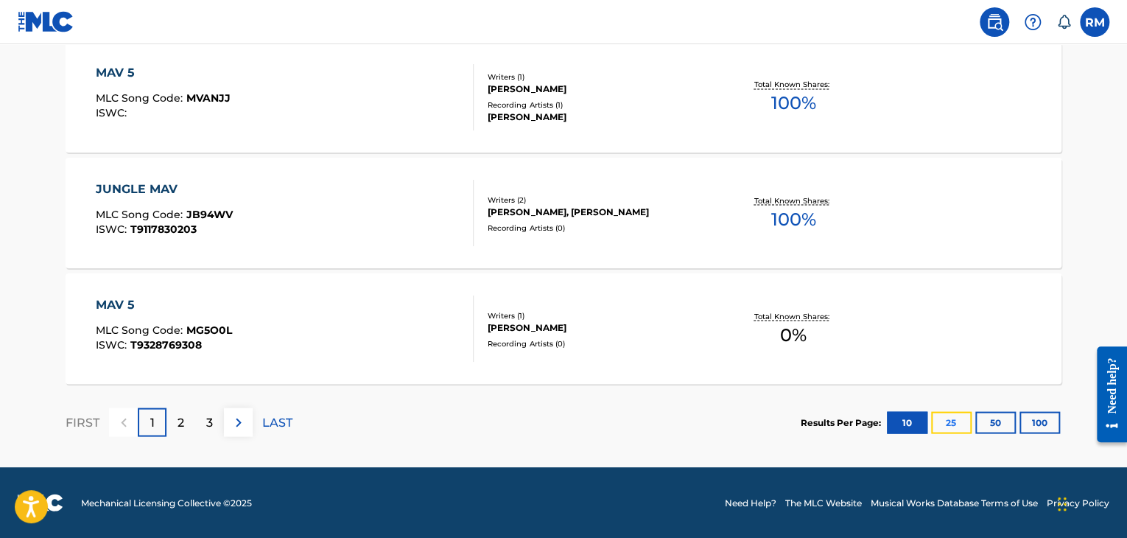
click at [943, 423] on button "25" at bounding box center [951, 422] width 40 height 22
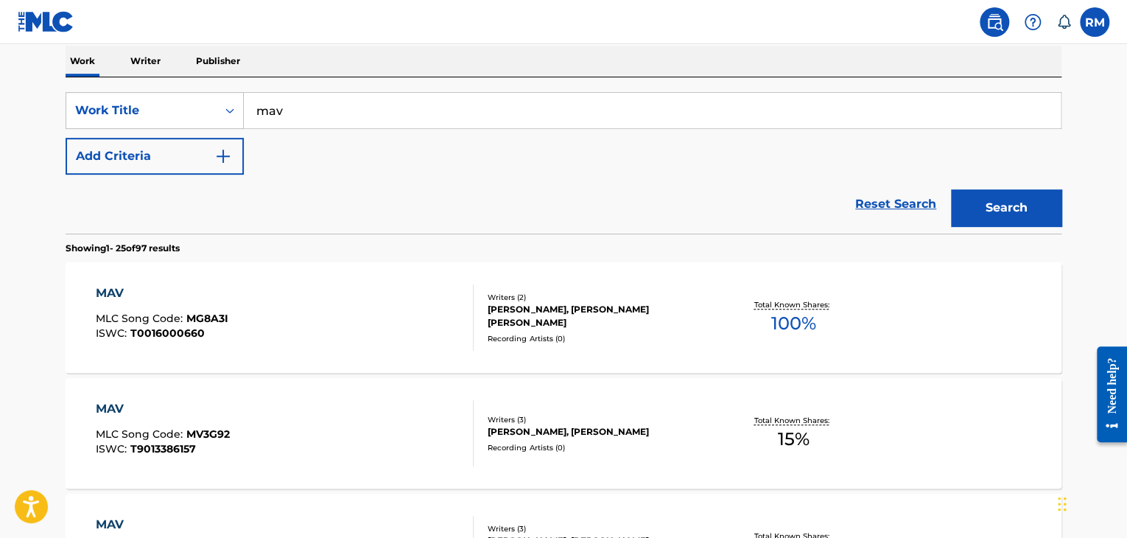
scroll to position [135, 0]
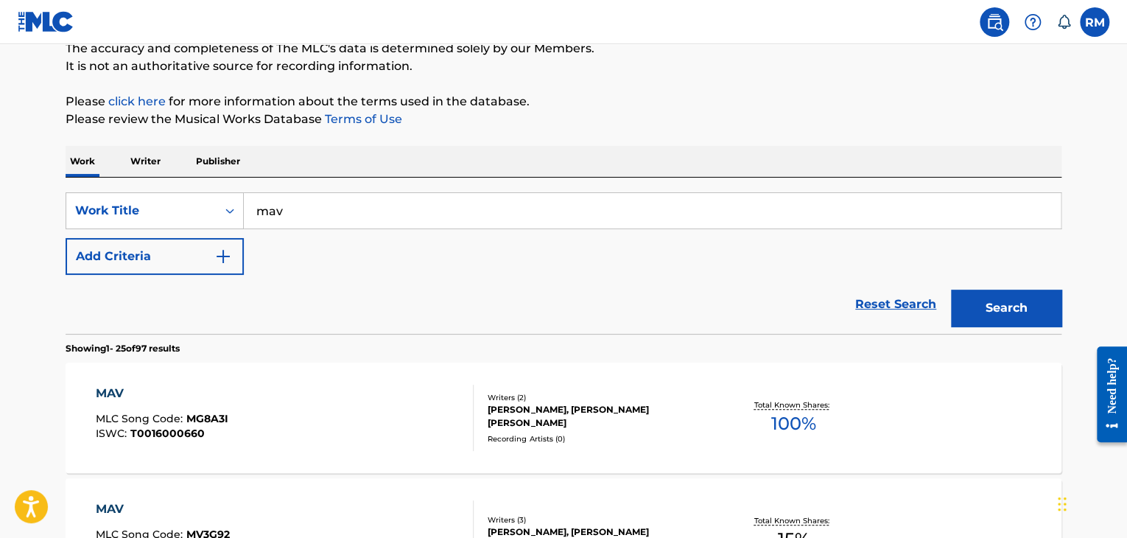
click at [354, 233] on div "SearchWithCriteriabb0454c8-4eb1-4670-ae7e-a0d2b44f8624 Work Title mav Add Crite…" at bounding box center [564, 233] width 996 height 82
drag, startPoint x: 333, startPoint y: 223, endPoint x: 242, endPoint y: 221, distance: 91.3
click at [242, 221] on div "SearchWithCriteriabb0454c8-4eb1-4670-ae7e-a0d2b44f8624 Work Title mav" at bounding box center [564, 210] width 996 height 37
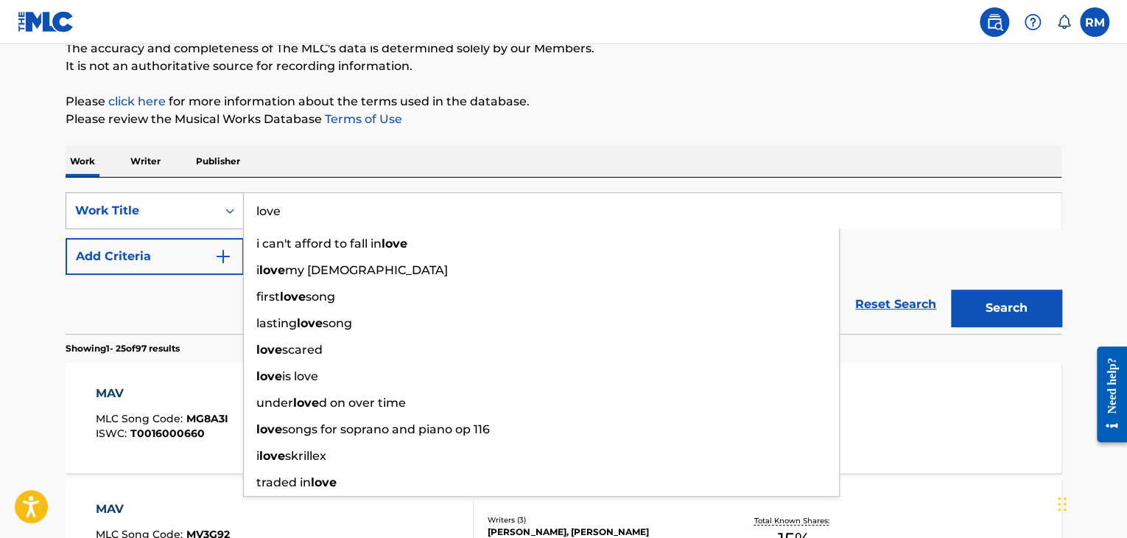
type input "love"
click at [951, 289] on button "Search" at bounding box center [1006, 307] width 110 height 37
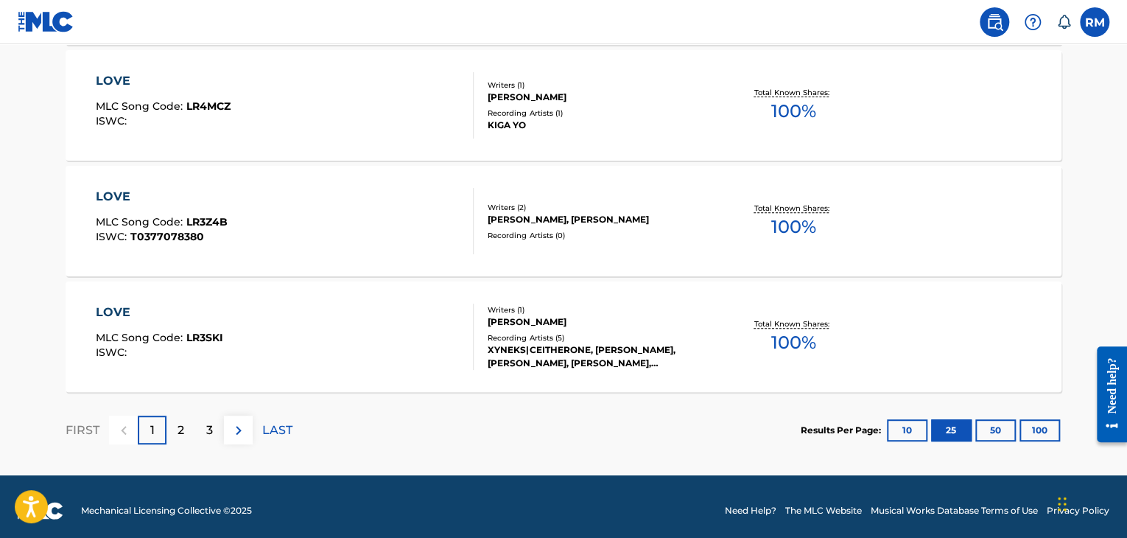
scroll to position [2998, 0]
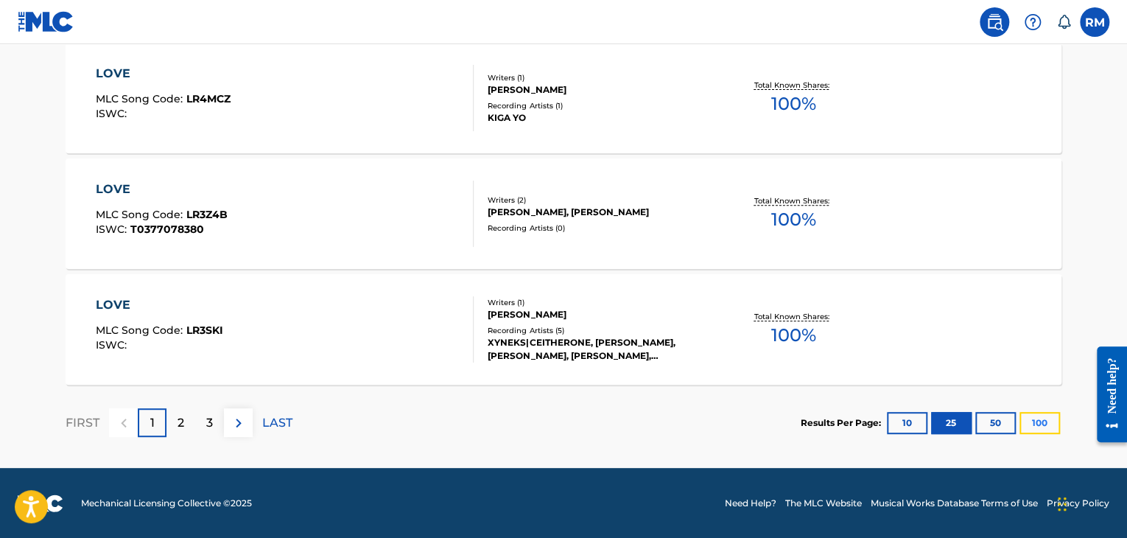
click at [1030, 426] on button "100" at bounding box center [1039, 423] width 40 height 22
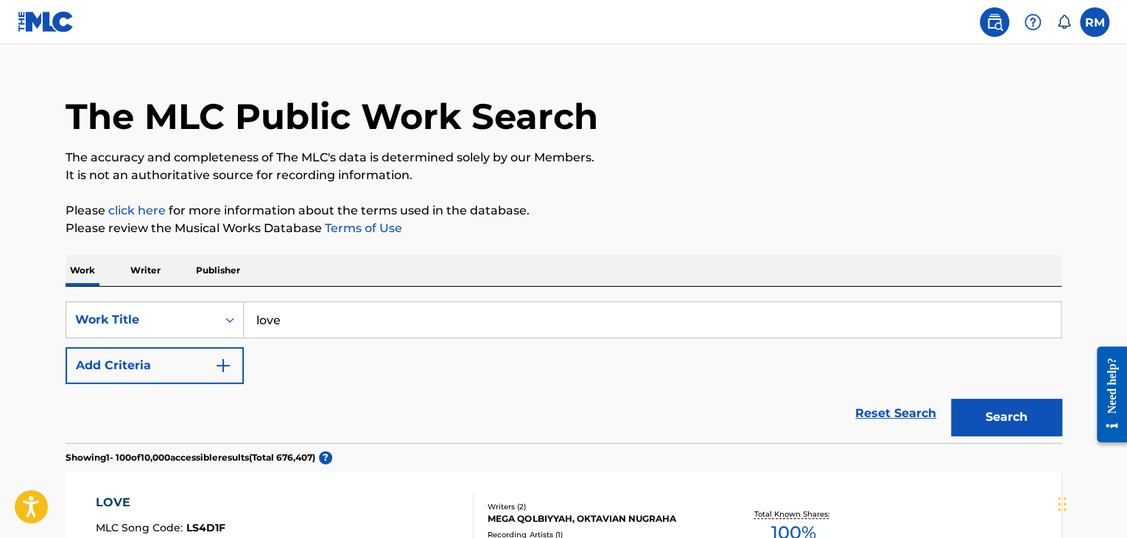
scroll to position [0, 0]
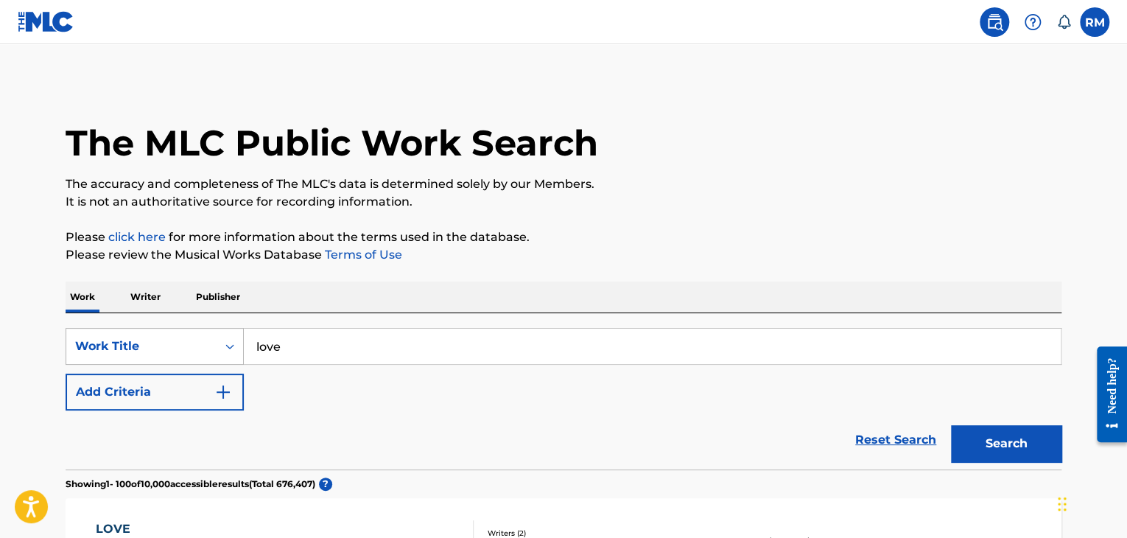
drag, startPoint x: 364, startPoint y: 339, endPoint x: 213, endPoint y: 334, distance: 151.8
click at [213, 334] on div "SearchWithCriteriabb0454c8-4eb1-4670-ae7e-a0d2b44f8624 Work Title love" at bounding box center [564, 346] width 996 height 37
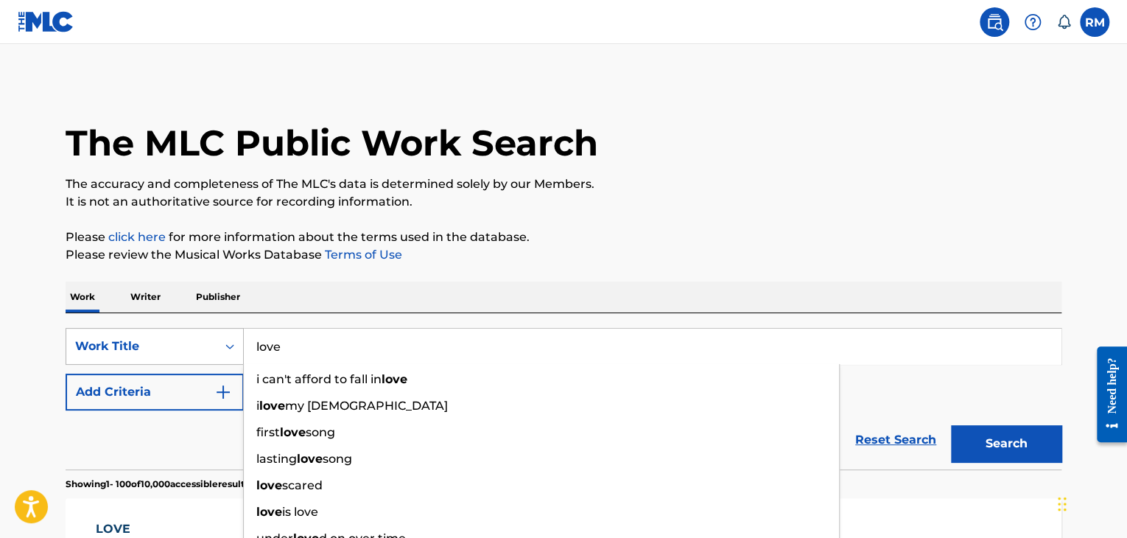
click at [213, 334] on div "Work Title" at bounding box center [141, 346] width 150 height 28
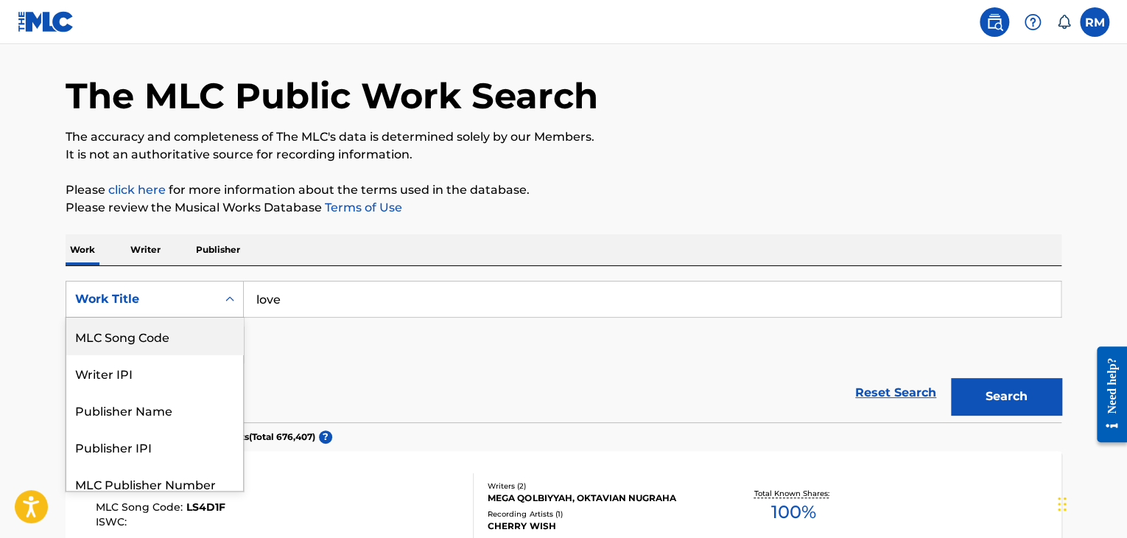
scroll to position [48, 0]
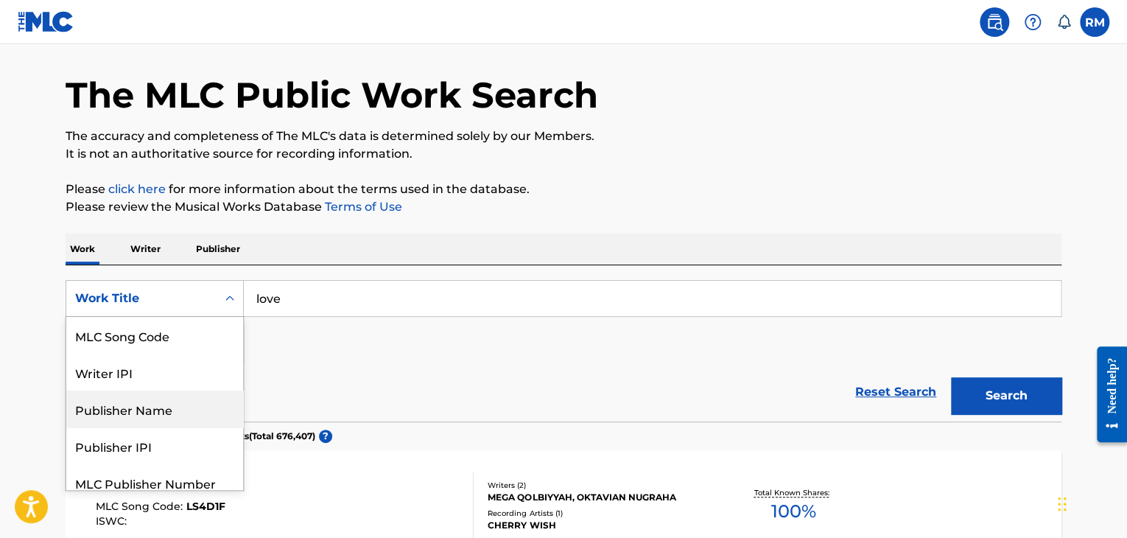
click at [197, 410] on div "Publisher Name" at bounding box center [154, 408] width 177 height 37
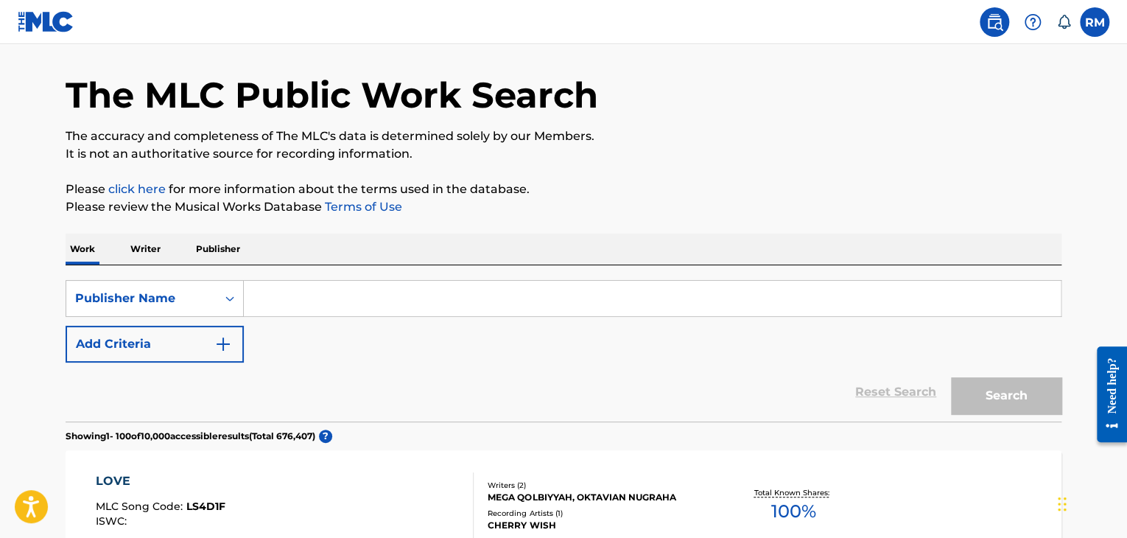
click at [306, 315] on input "Search Form" at bounding box center [652, 298] width 817 height 35
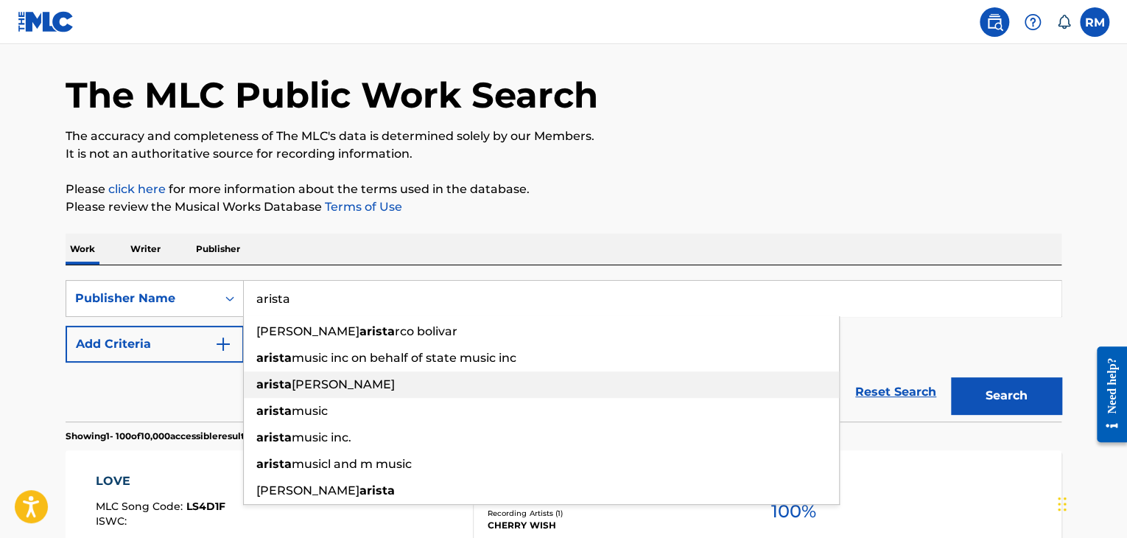
click at [330, 387] on span "k brooks" at bounding box center [343, 384] width 103 height 14
type input "arista k brooks"
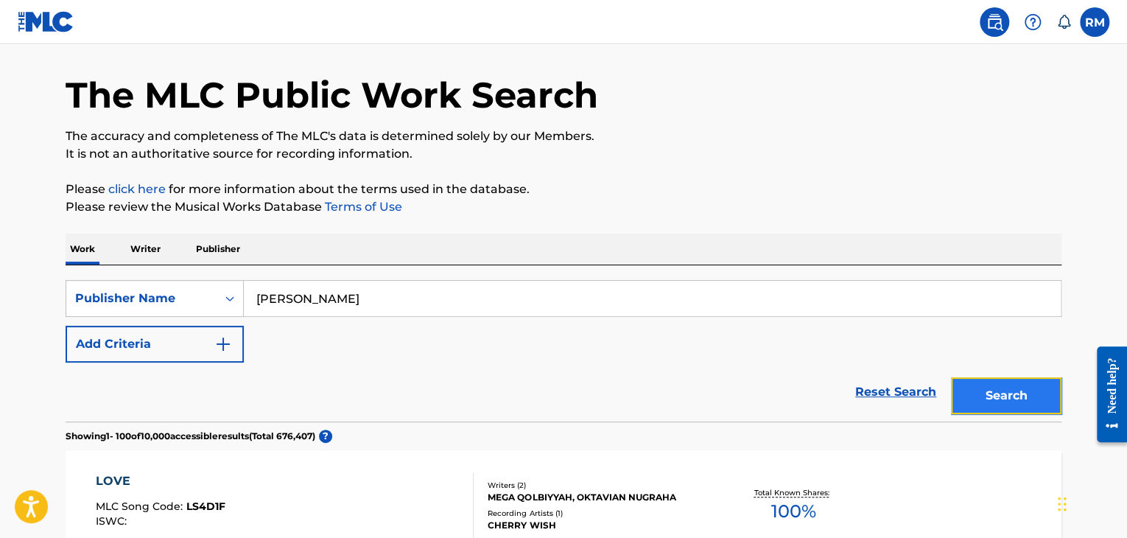
click at [1004, 381] on button "Search" at bounding box center [1006, 395] width 110 height 37
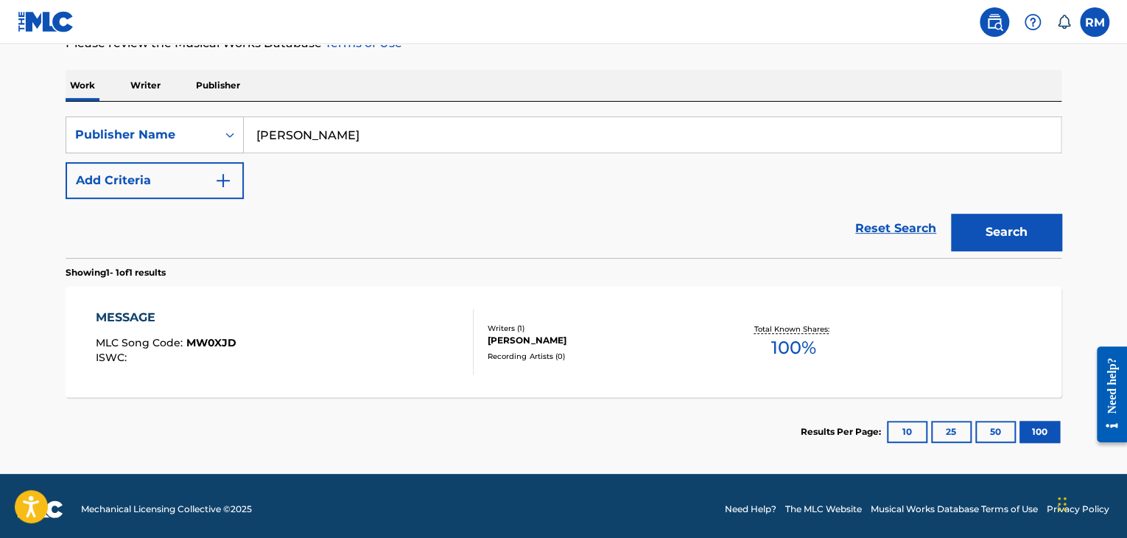
scroll to position [218, 0]
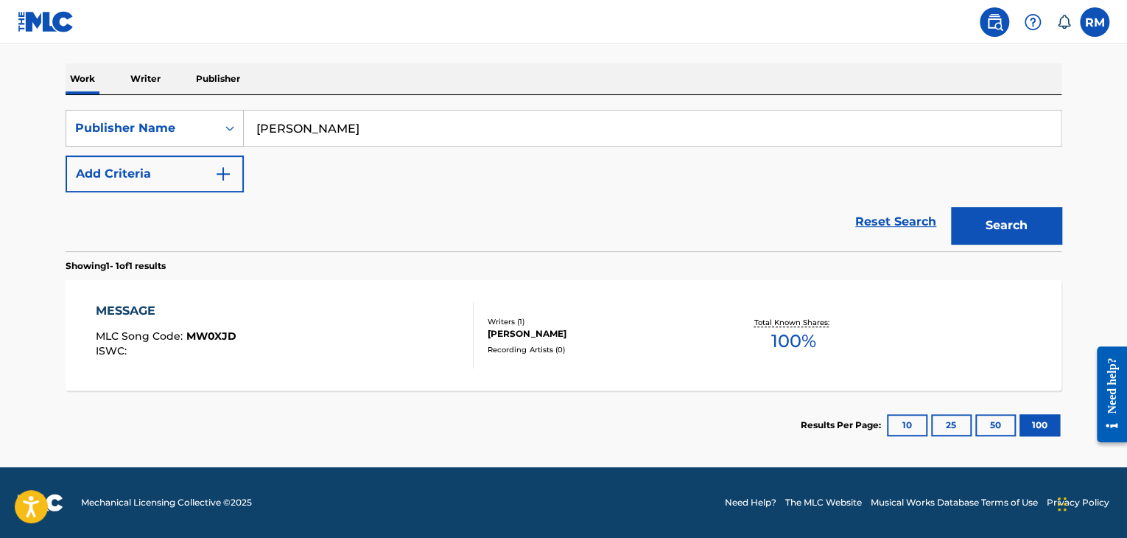
click at [133, 306] on div "MESSAGE" at bounding box center [166, 311] width 141 height 18
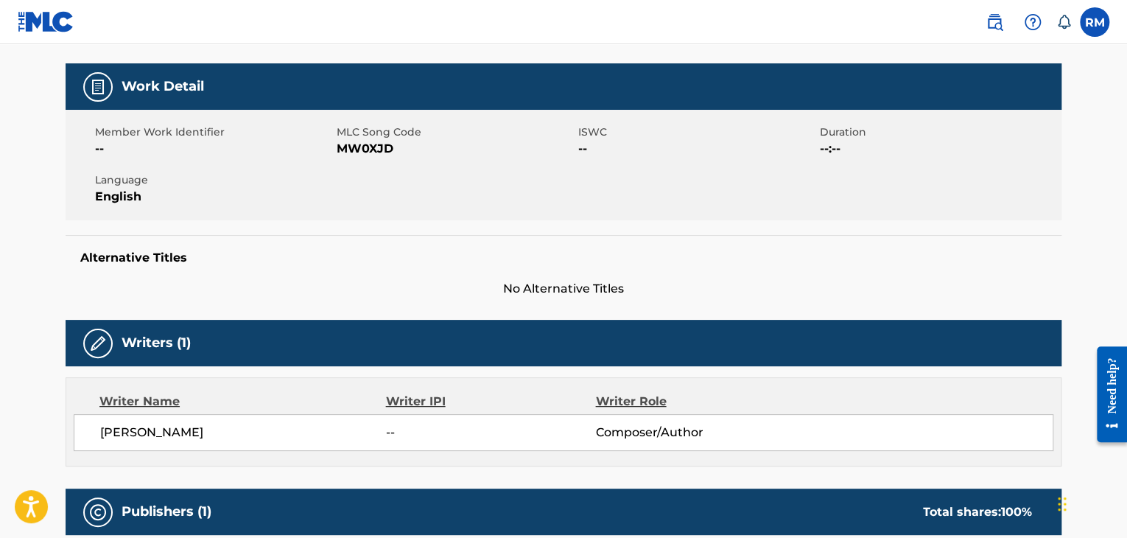
scroll to position [151, 0]
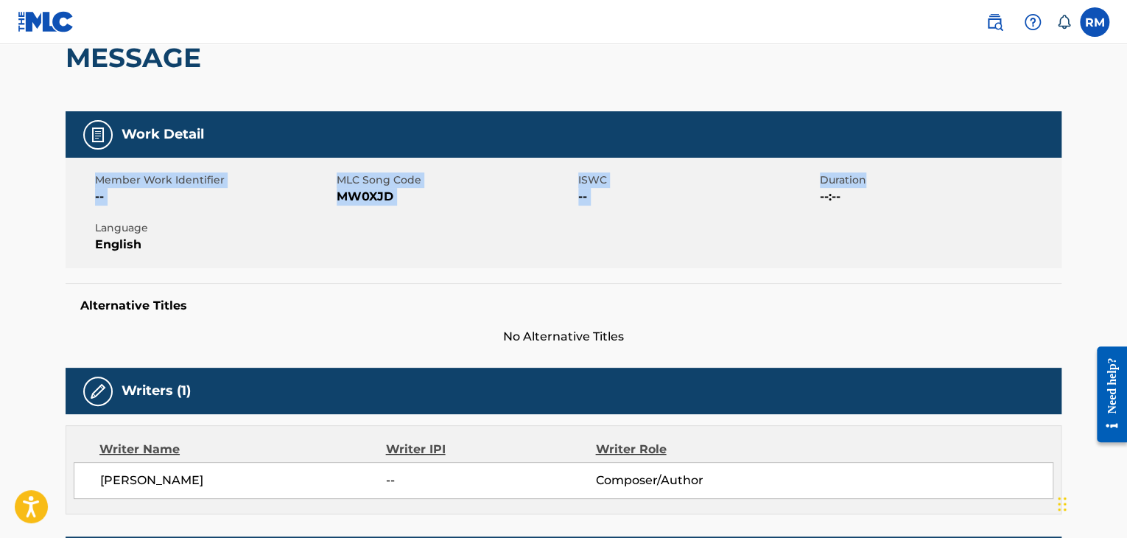
drag, startPoint x: 1125, startPoint y: 160, endPoint x: 1130, endPoint y: 102, distance: 57.7
click at [1126, 102] on html "Accessibility Screen-Reader Guide, Feedback, and Issue Reporting | New window 0…" at bounding box center [563, 118] width 1127 height 538
click at [713, 100] on div "MESSAGE" at bounding box center [564, 58] width 996 height 108
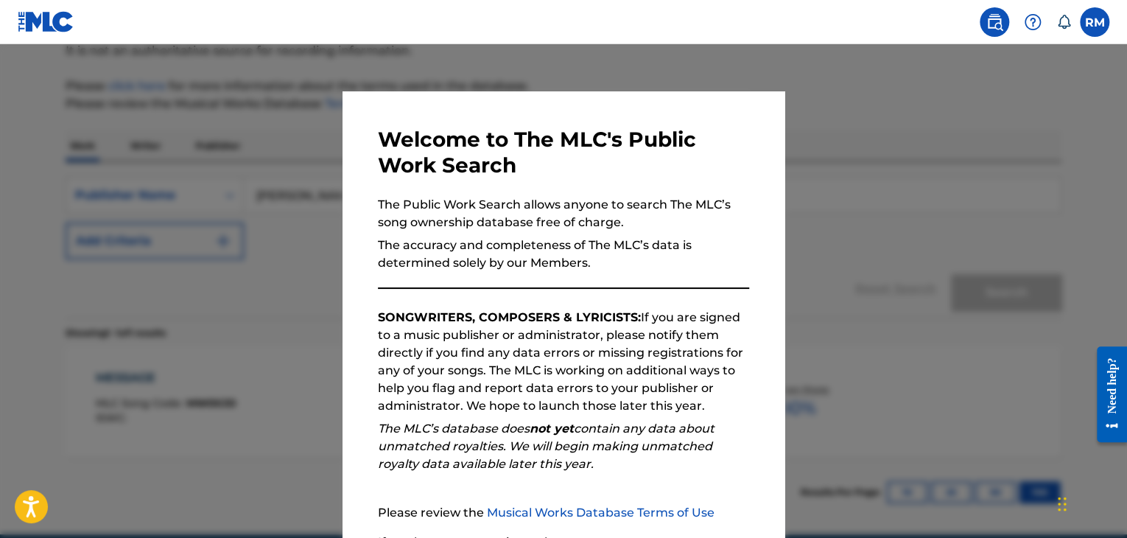
scroll to position [180, 0]
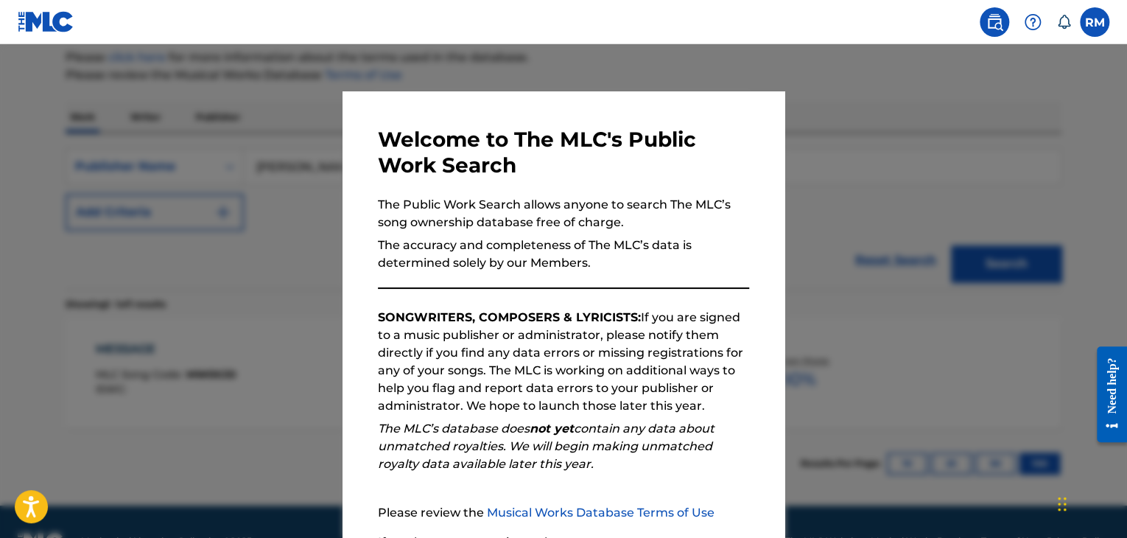
click at [810, 228] on div at bounding box center [563, 313] width 1127 height 538
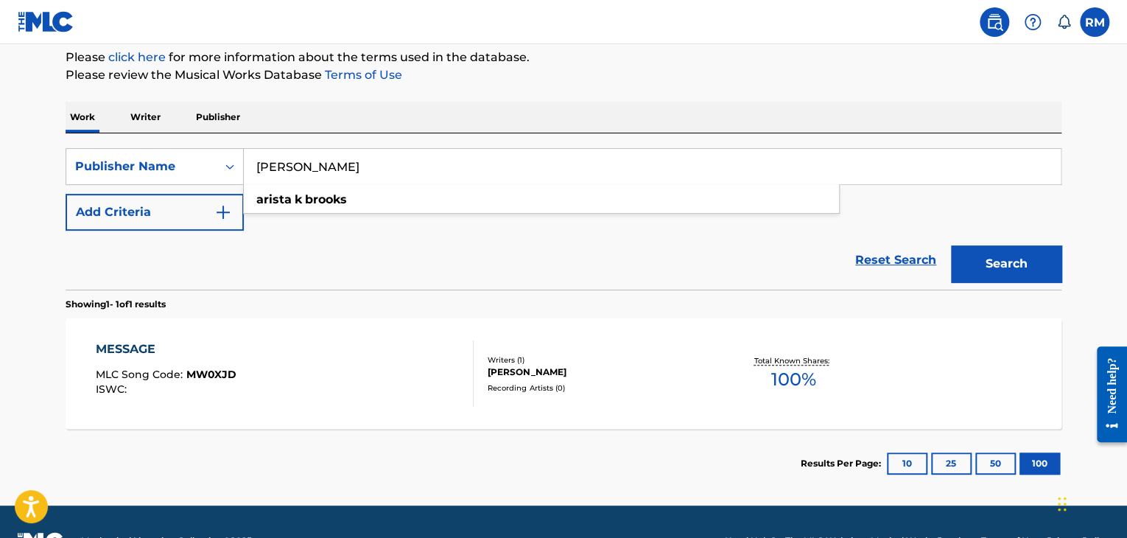
drag, startPoint x: 410, startPoint y: 172, endPoint x: 255, endPoint y: 152, distance: 156.5
click at [255, 152] on input "arista k brooks" at bounding box center [652, 166] width 817 height 35
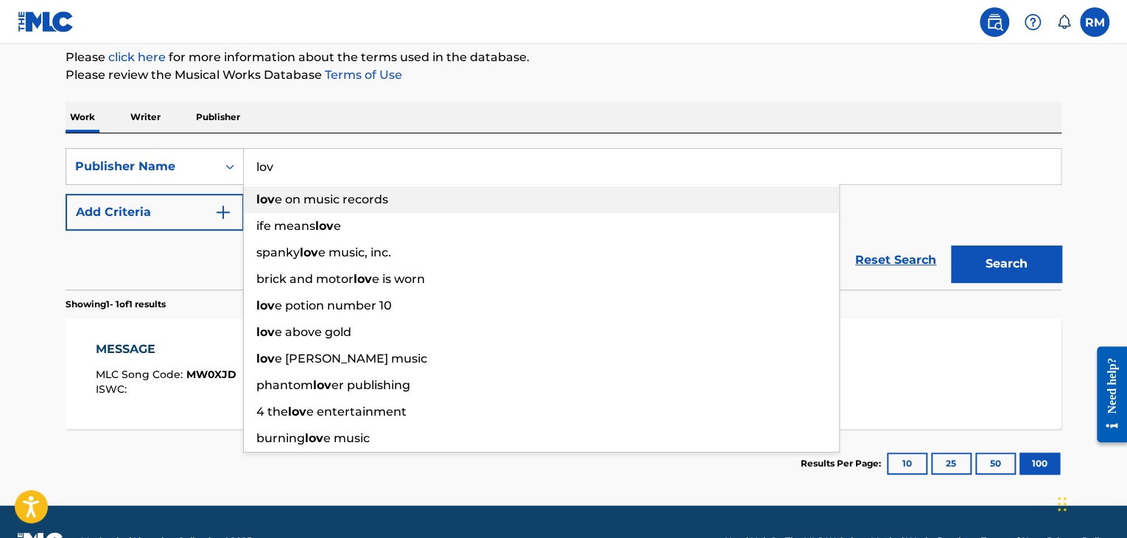
click at [324, 195] on span "e on music records" at bounding box center [331, 199] width 113 height 14
type input "love on music records"
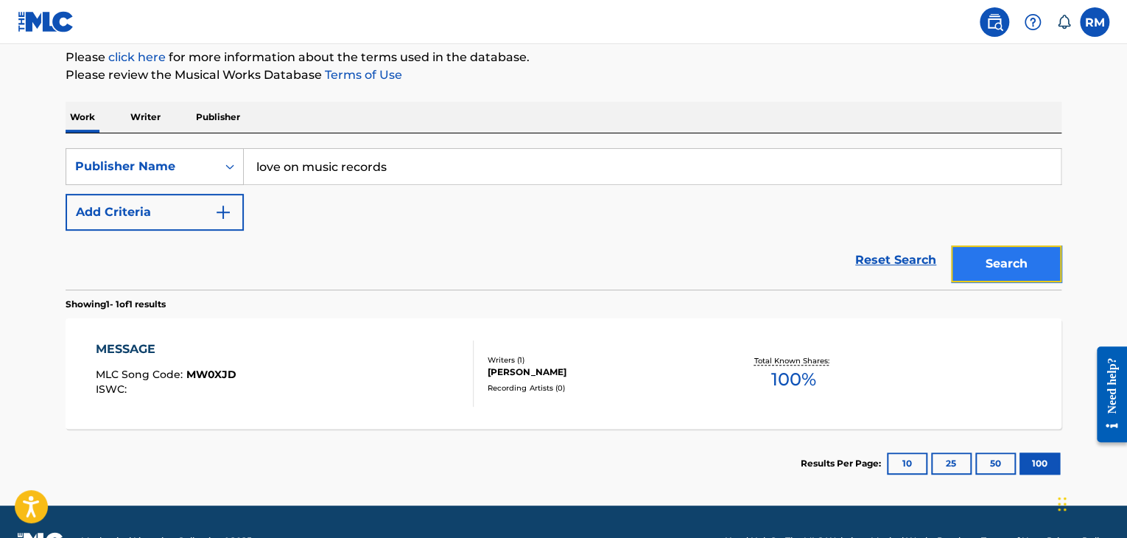
click at [993, 252] on button "Search" at bounding box center [1006, 263] width 110 height 37
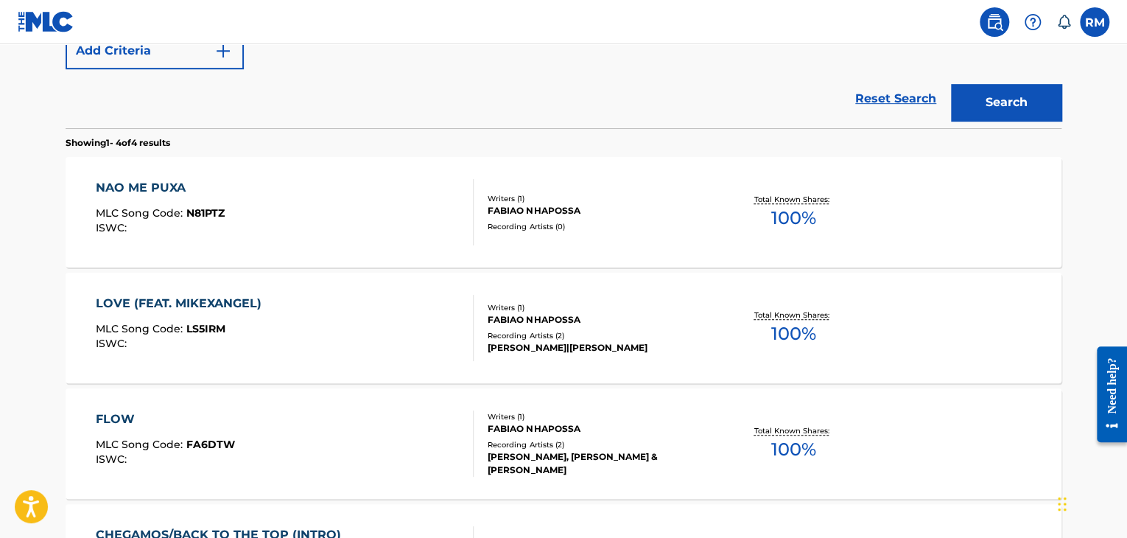
scroll to position [320, 0]
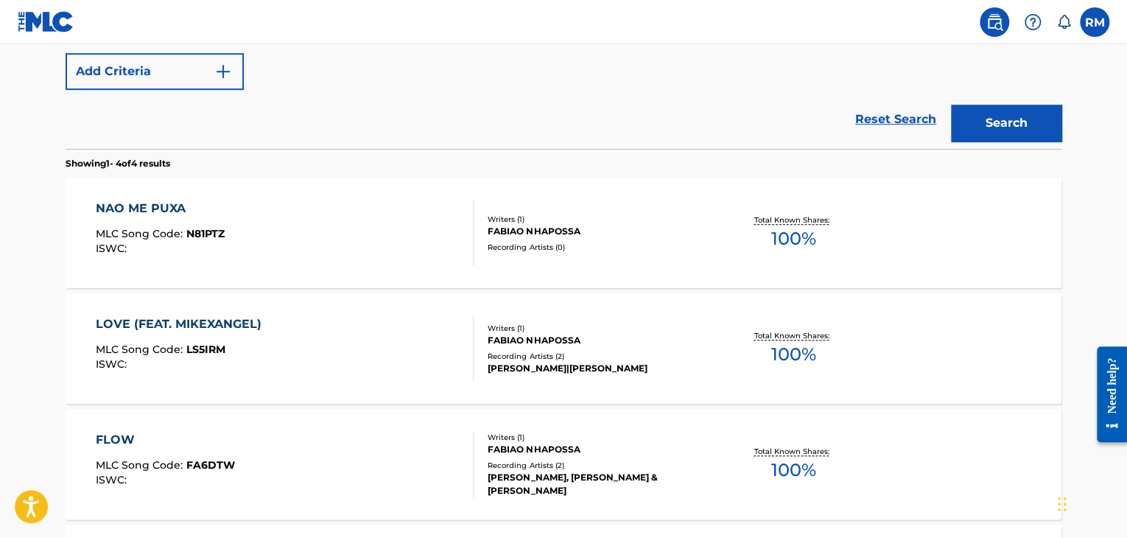
click at [221, 322] on div "LOVE (FEAT. MIKEXANGEL)" at bounding box center [182, 324] width 173 height 18
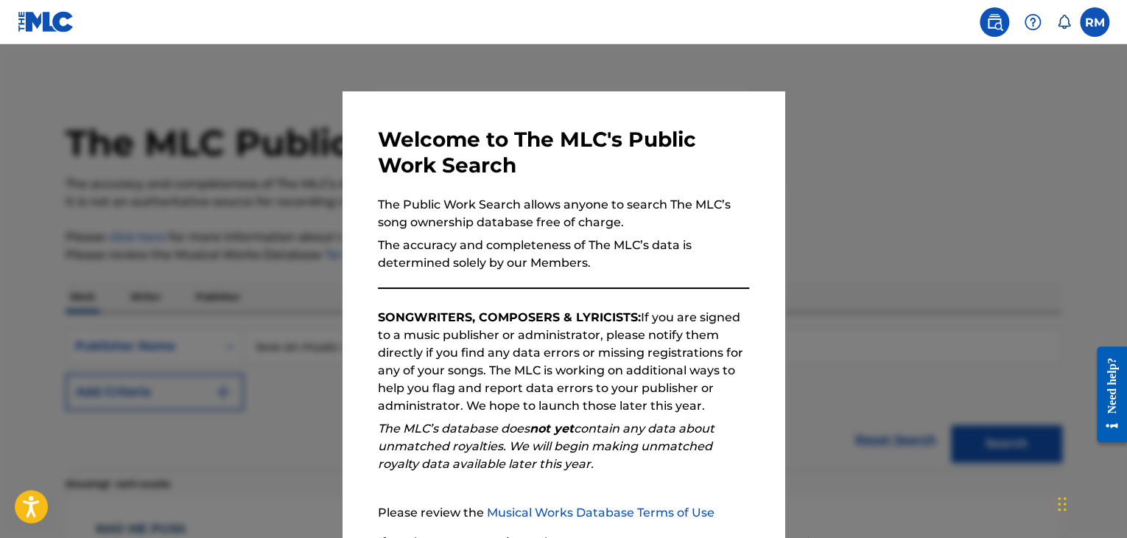
scroll to position [320, 0]
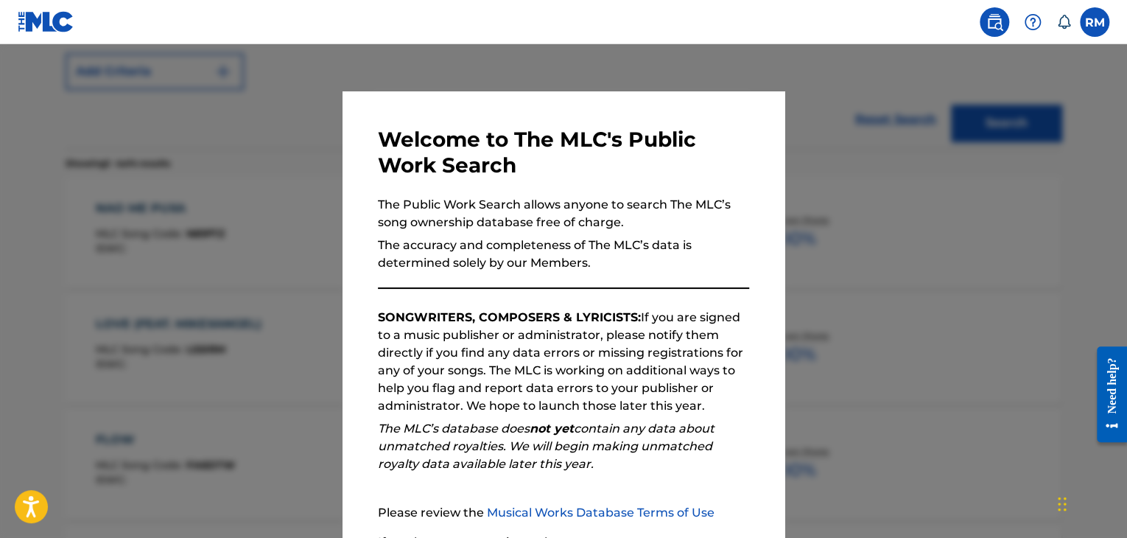
click at [803, 219] on div at bounding box center [563, 313] width 1127 height 538
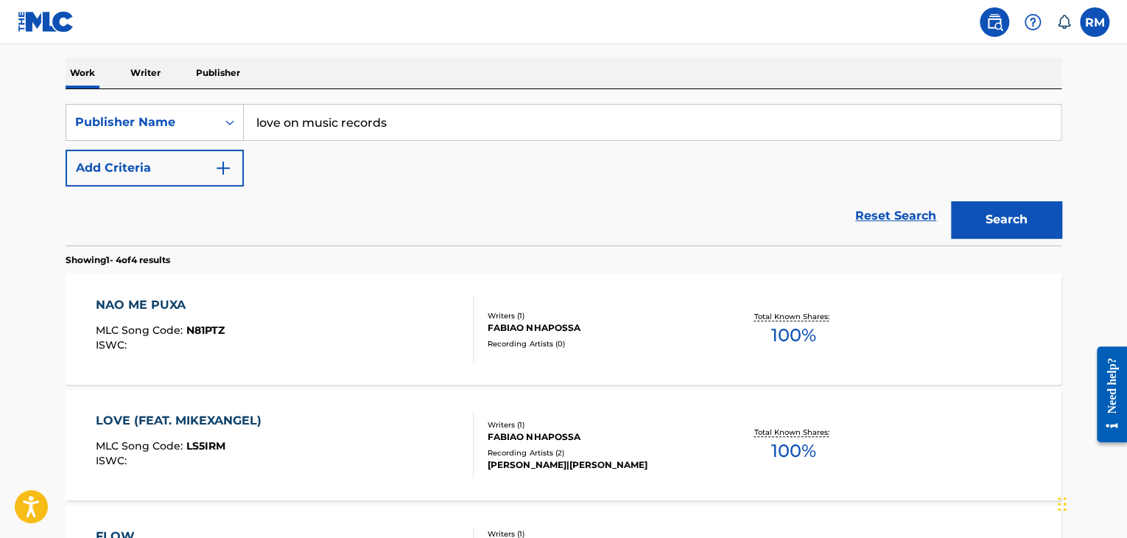
scroll to position [171, 0]
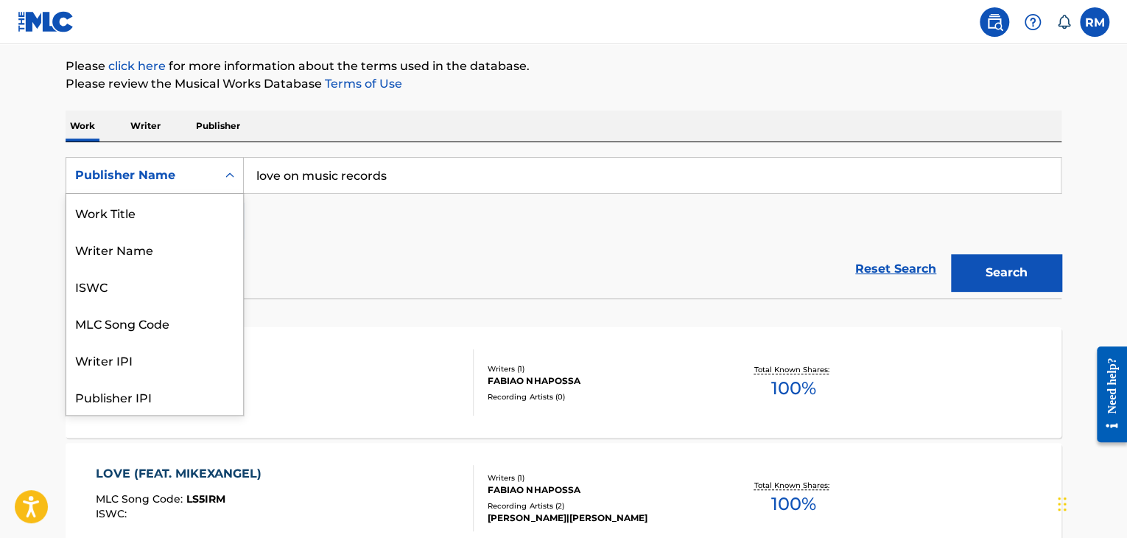
click at [152, 172] on div "Publisher Name" at bounding box center [141, 175] width 133 height 18
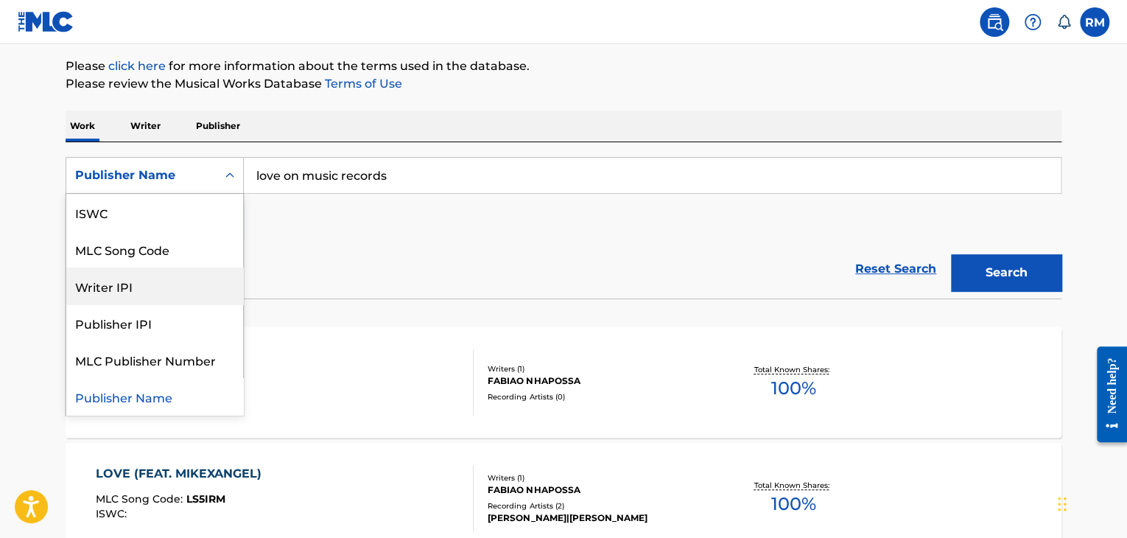
scroll to position [0, 0]
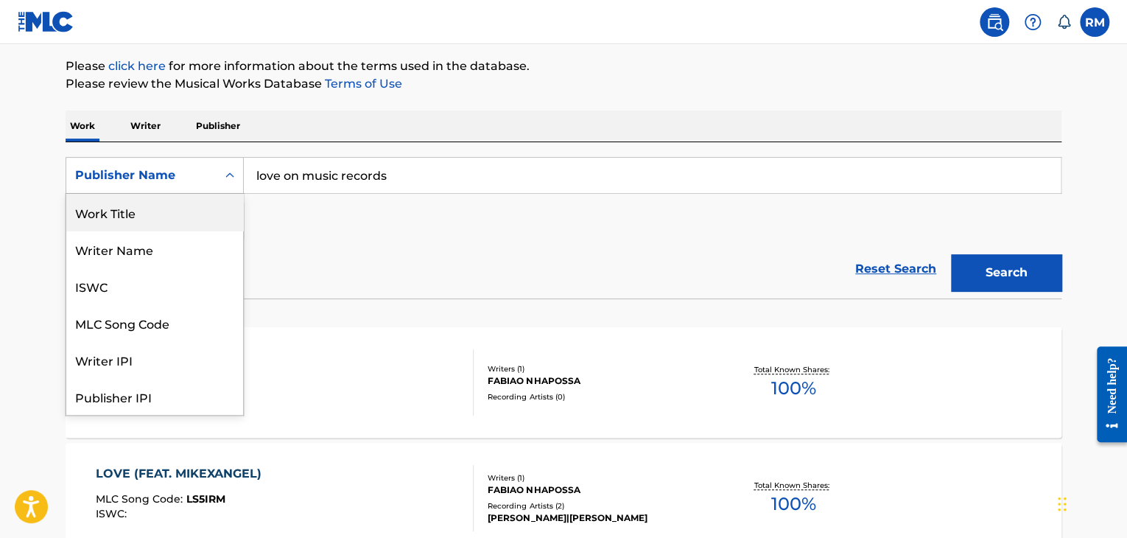
click at [174, 204] on div "Work Title" at bounding box center [154, 212] width 177 height 37
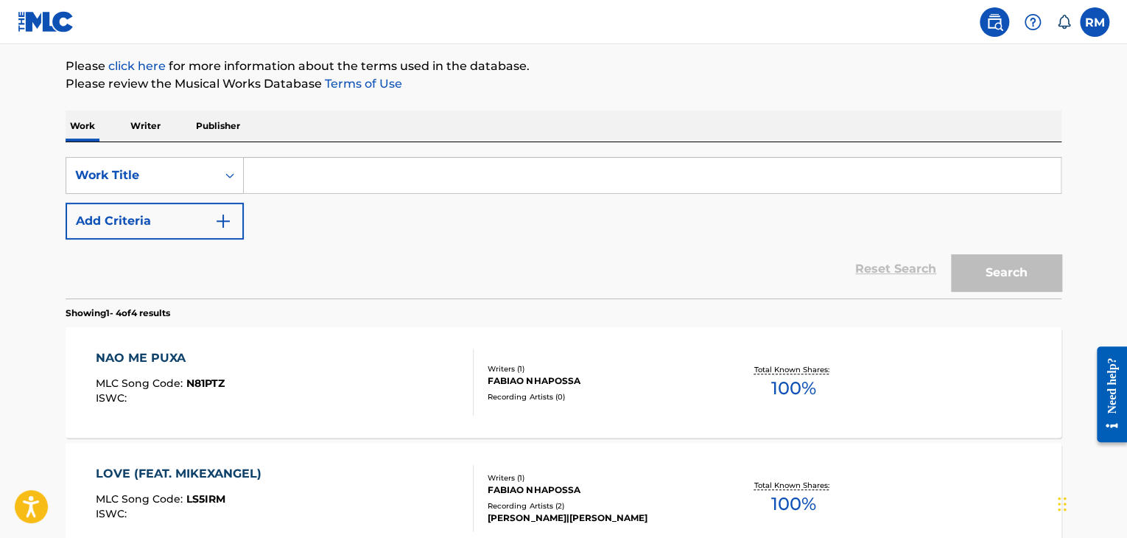
click at [352, 159] on input "Search Form" at bounding box center [652, 175] width 817 height 35
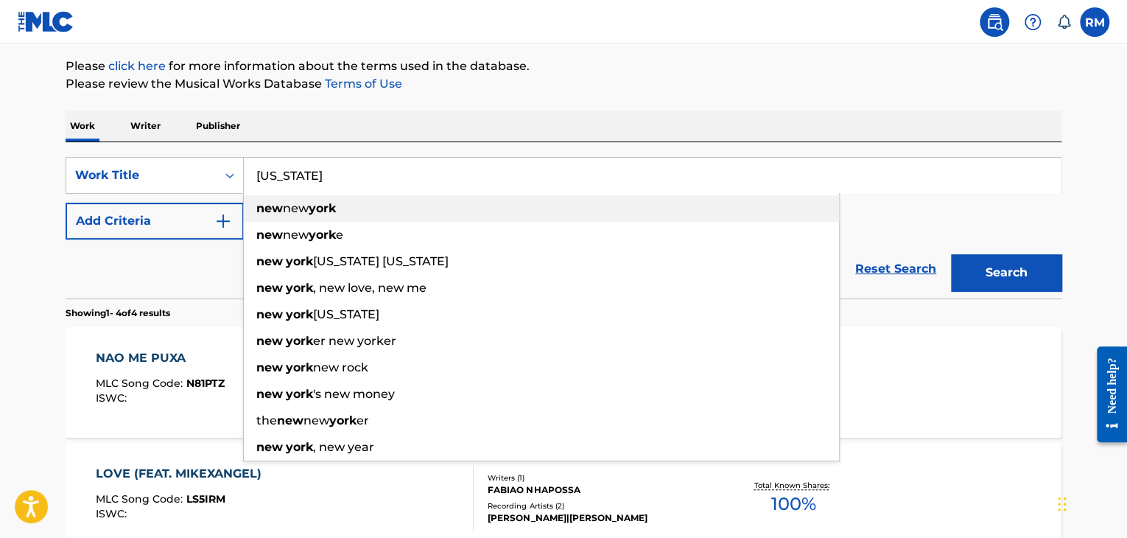
click at [385, 208] on div "new new york" at bounding box center [541, 208] width 595 height 27
type input "new new york"
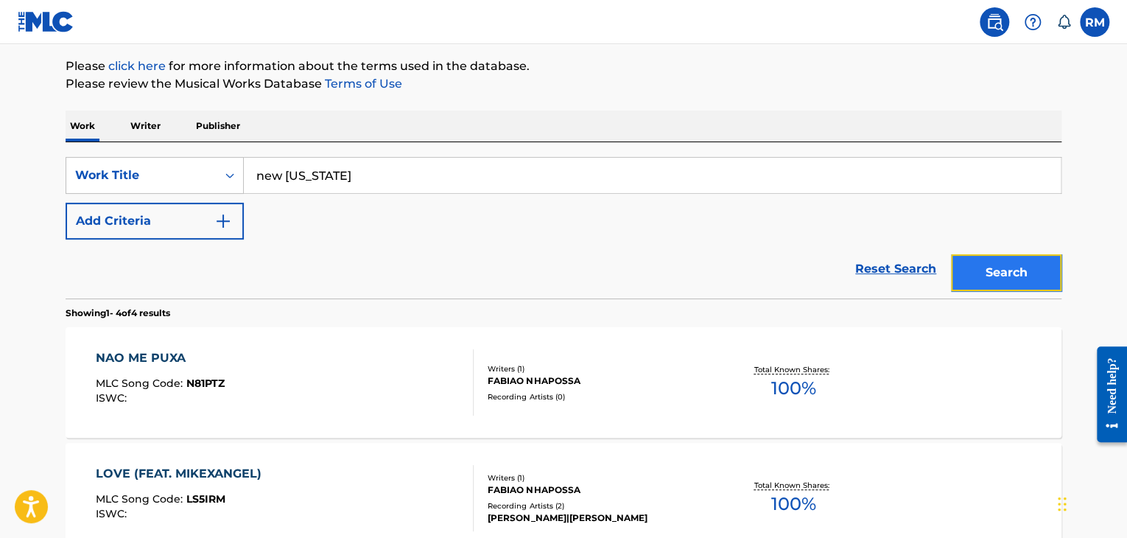
click at [982, 271] on button "Search" at bounding box center [1006, 272] width 110 height 37
